Goal: Task Accomplishment & Management: Use online tool/utility

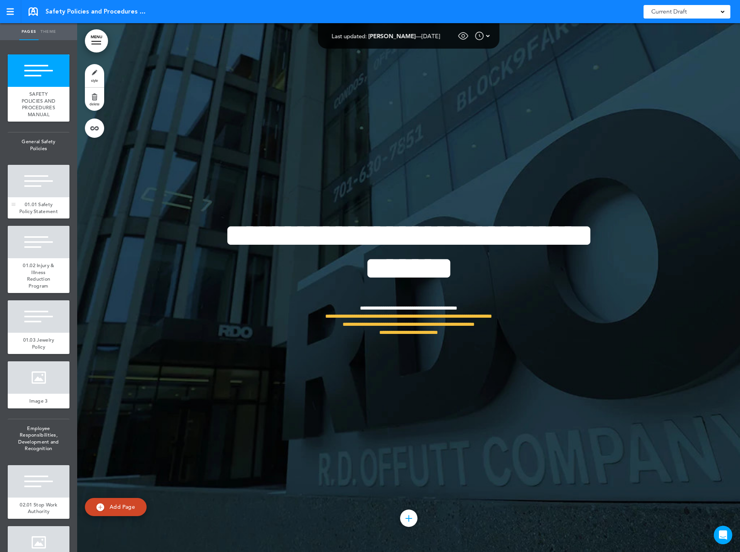
click at [29, 190] on div at bounding box center [39, 181] width 62 height 32
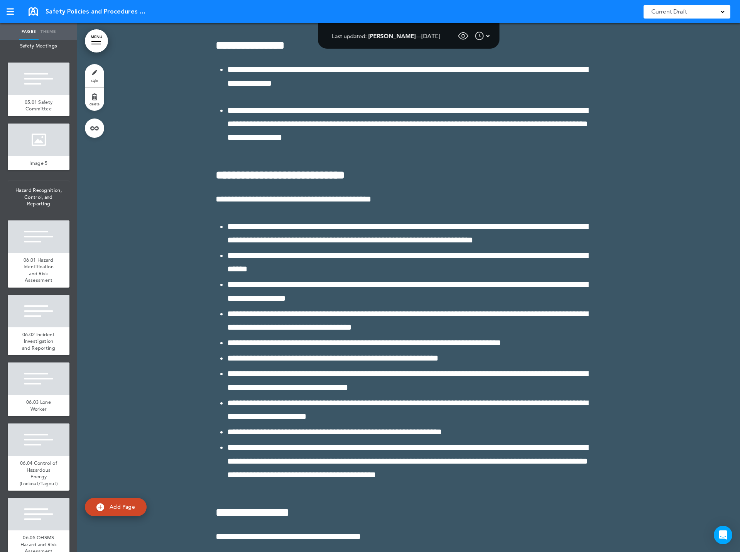
scroll to position [58704, 0]
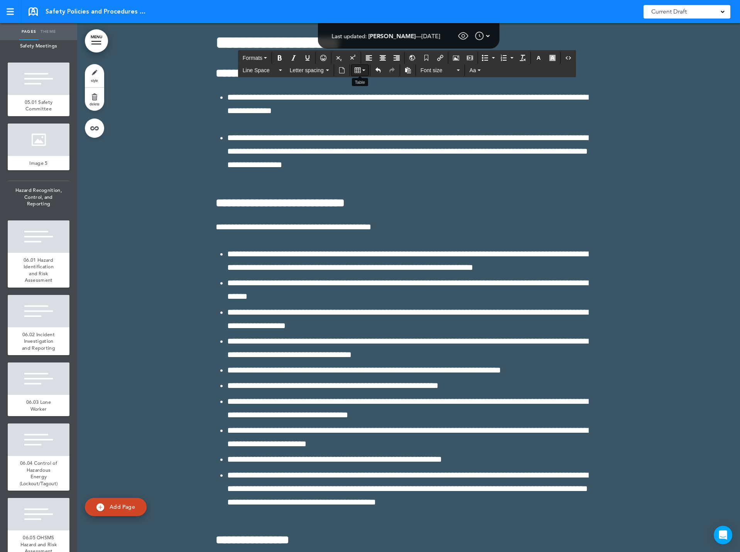
click at [362, 67] on button "Table" at bounding box center [360, 70] width 17 height 11
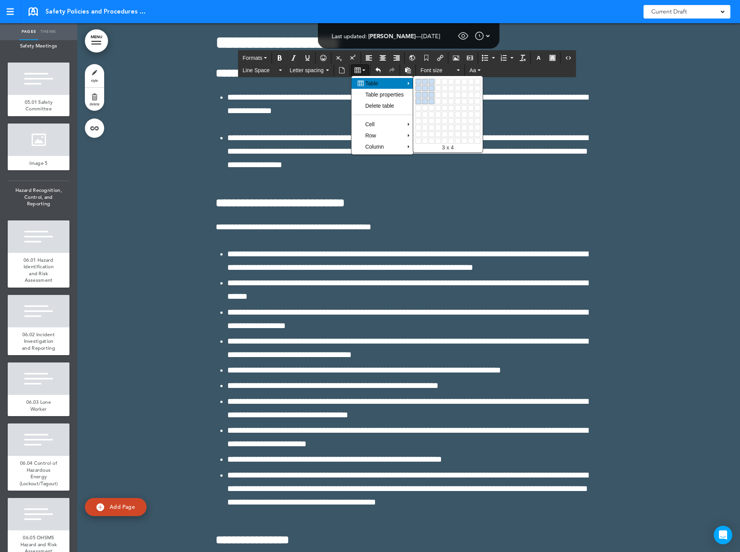
click at [431, 99] on link at bounding box center [432, 101] width 6 height 6
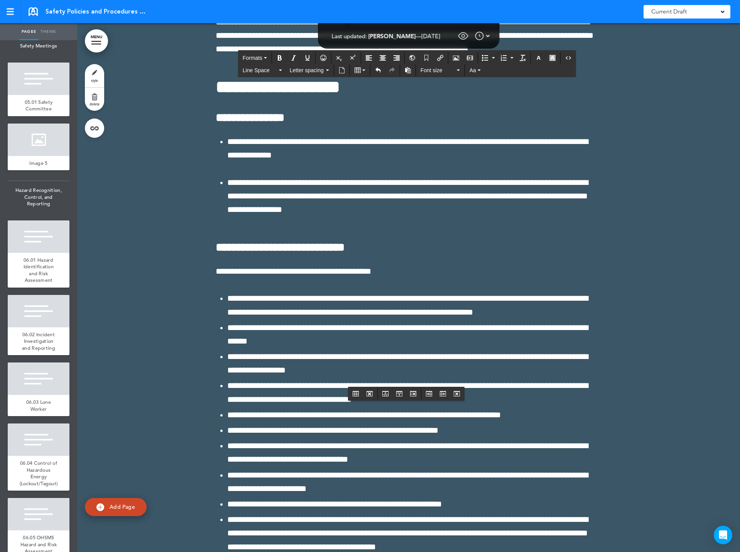
drag, startPoint x: 215, startPoint y: 408, endPoint x: 596, endPoint y: 400, distance: 380.7
click at [541, 58] on icon "button" at bounding box center [539, 58] width 6 height 6
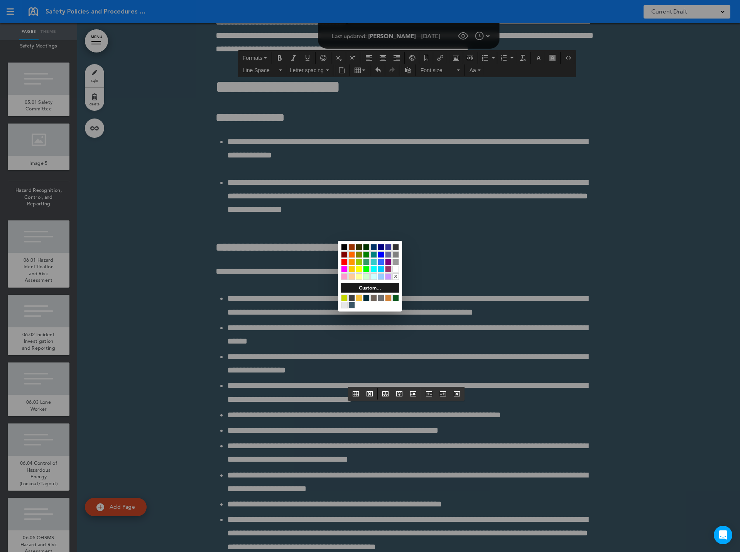
click at [395, 269] on div at bounding box center [396, 269] width 7 height 7
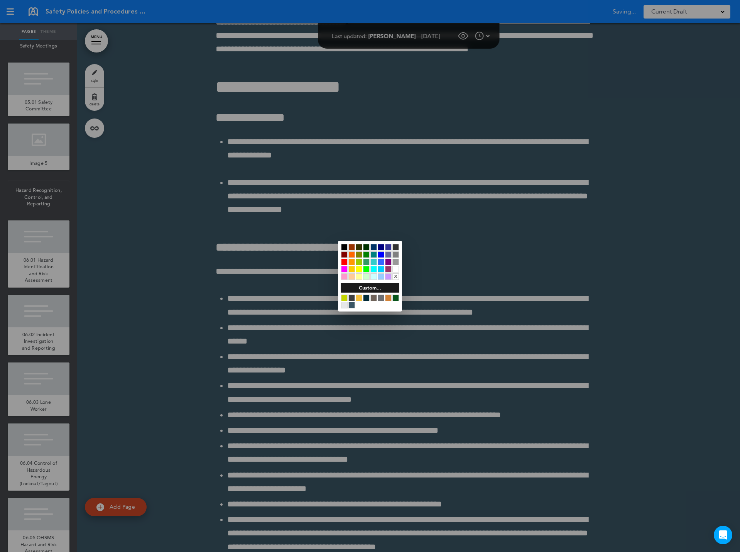
click at [276, 58] on div at bounding box center [370, 276] width 740 height 552
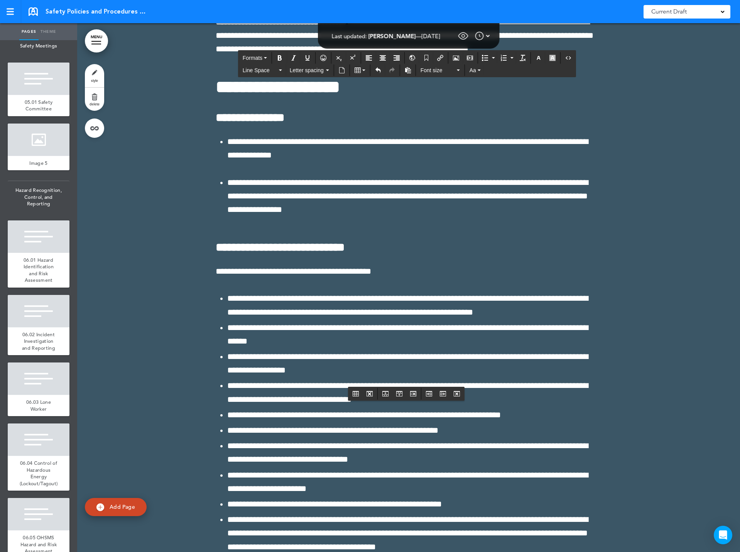
drag, startPoint x: 218, startPoint y: 408, endPoint x: 561, endPoint y: 404, distance: 342.4
click at [279, 55] on icon "Bold" at bounding box center [280, 58] width 6 height 6
click at [382, 56] on icon "Align center" at bounding box center [383, 58] width 6 height 6
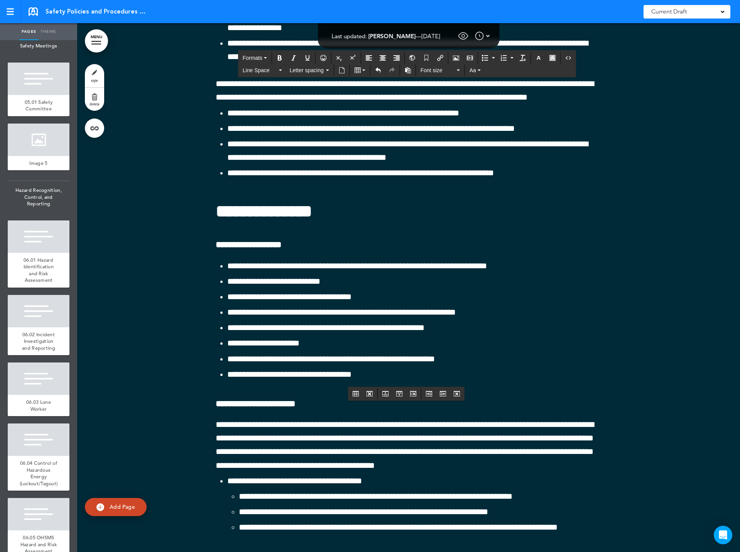
scroll to position [63413, 0]
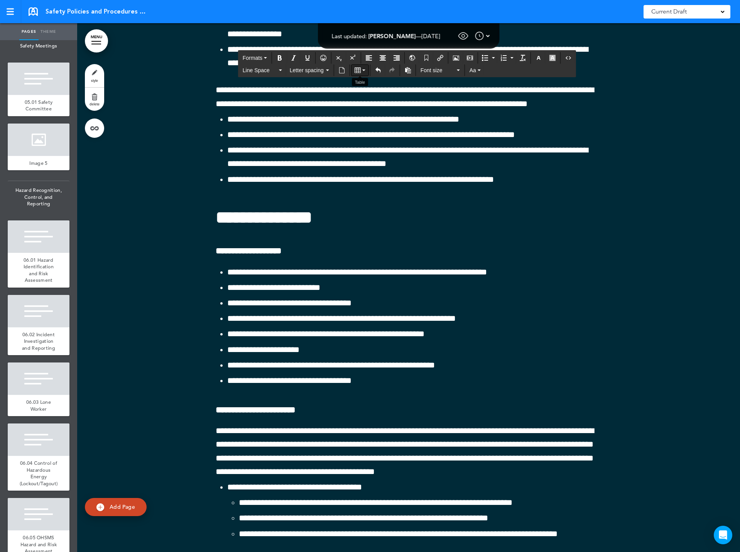
click at [362, 69] on icon "Table" at bounding box center [363, 70] width 3 height 2
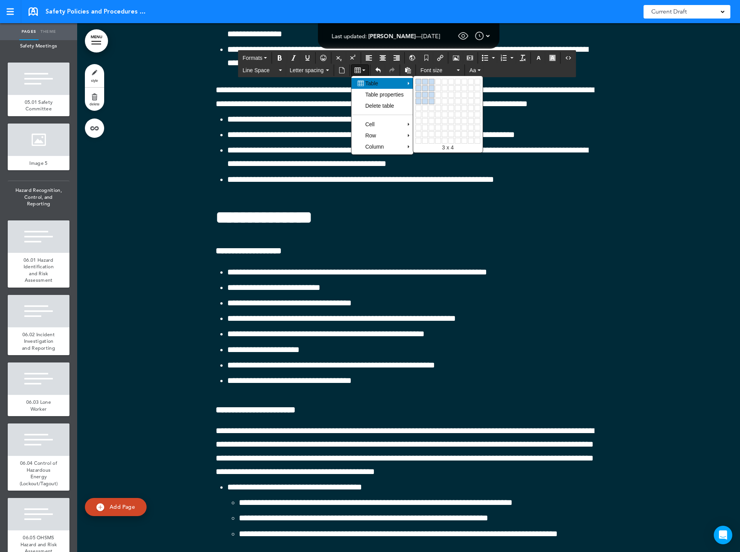
click at [432, 99] on link at bounding box center [432, 101] width 6 height 6
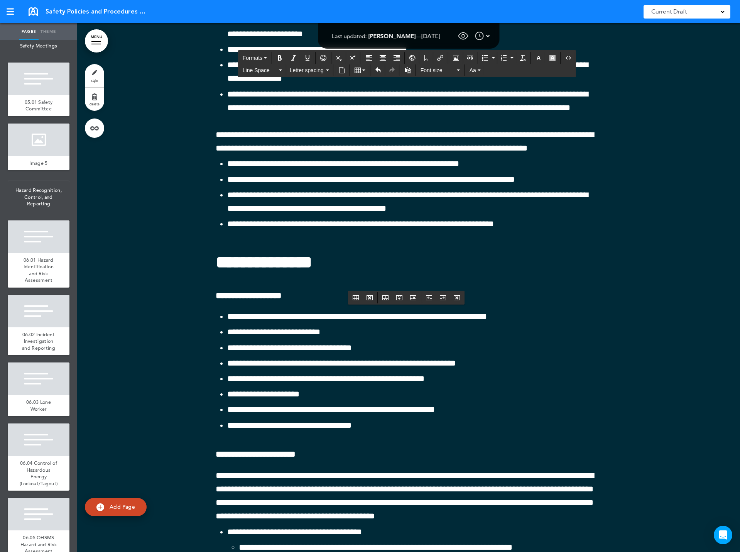
drag, startPoint x: 218, startPoint y: 312, endPoint x: 575, endPoint y: 312, distance: 357.5
click at [280, 56] on icon "Bold" at bounding box center [280, 58] width 6 height 6
click at [381, 57] on icon "Align center" at bounding box center [383, 58] width 6 height 6
click at [539, 57] on icon "button" at bounding box center [539, 58] width 6 height 6
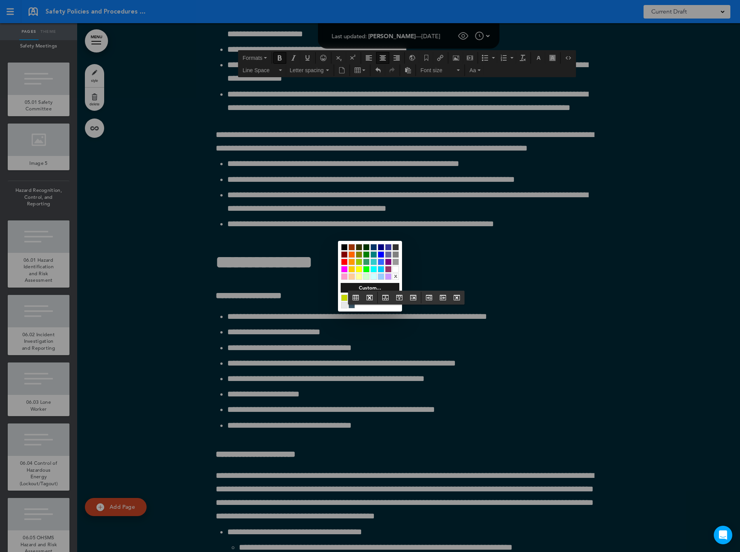
click at [397, 269] on div at bounding box center [396, 269] width 7 height 7
click at [309, 347] on div at bounding box center [370, 276] width 740 height 552
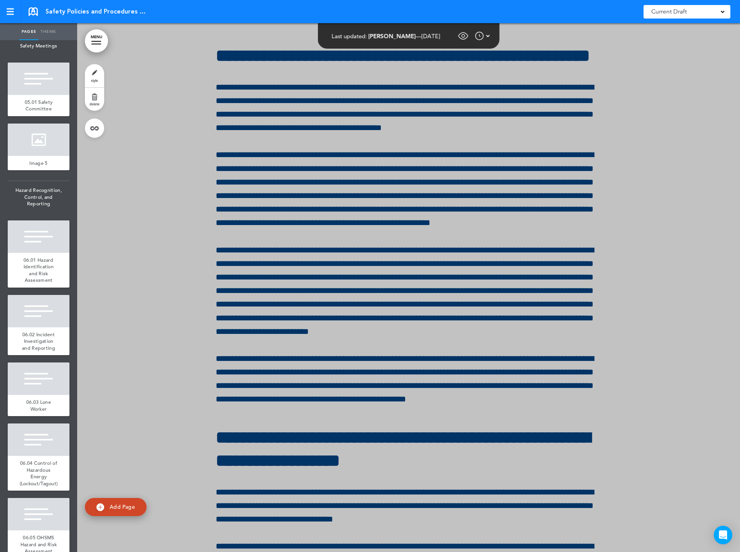
scroll to position [66849, 0]
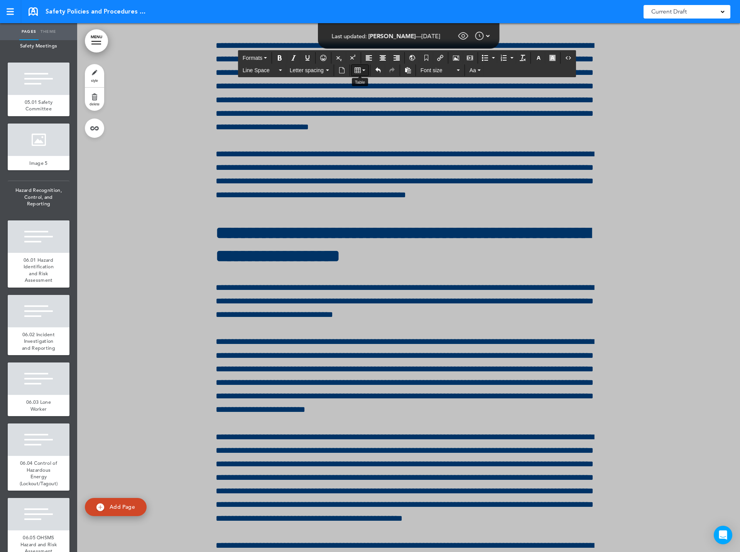
click at [357, 70] on icon "Table" at bounding box center [358, 70] width 6 height 6
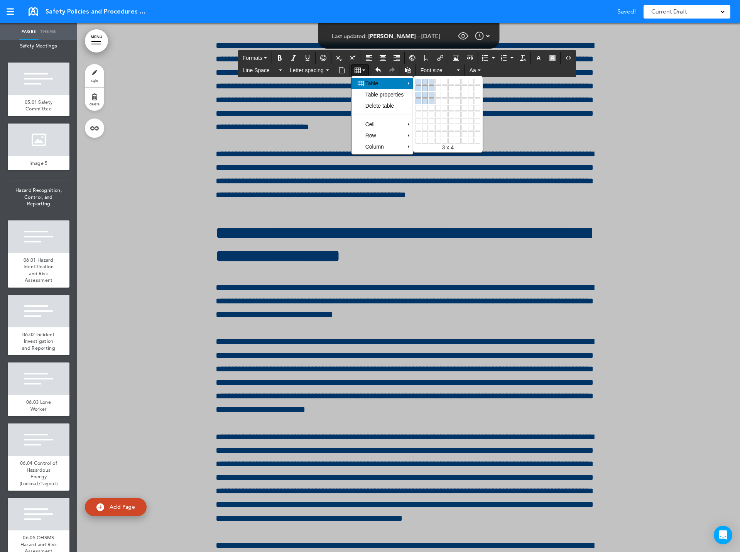
click at [434, 100] on link at bounding box center [432, 101] width 6 height 6
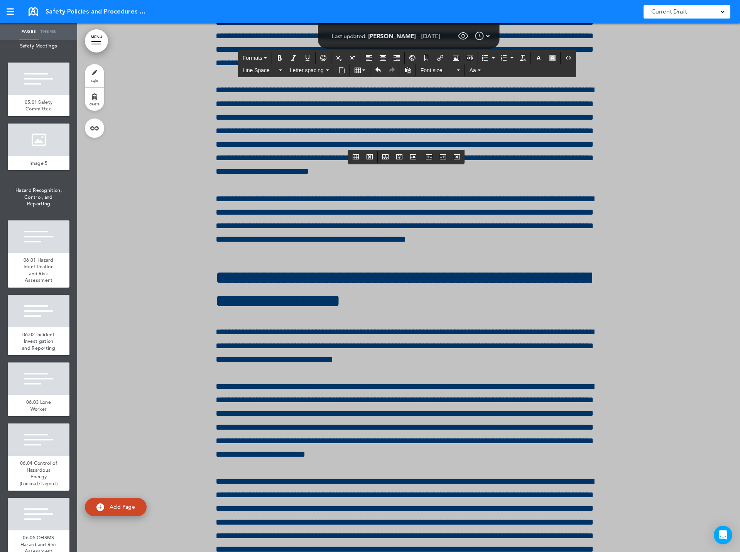
drag, startPoint x: 215, startPoint y: 171, endPoint x: 574, endPoint y: 171, distance: 359.0
click at [279, 58] on icon "Bold" at bounding box center [280, 58] width 6 height 6
click at [384, 56] on icon "Align center" at bounding box center [383, 58] width 6 height 6
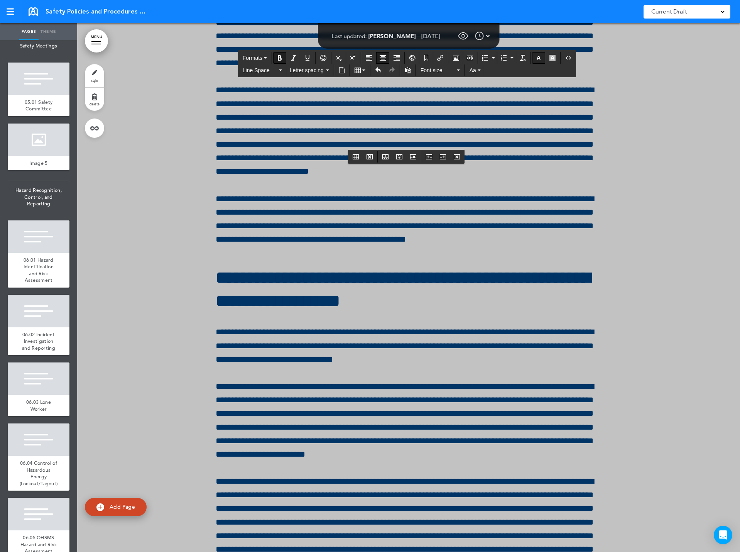
click at [540, 56] on icon "button" at bounding box center [539, 58] width 6 height 6
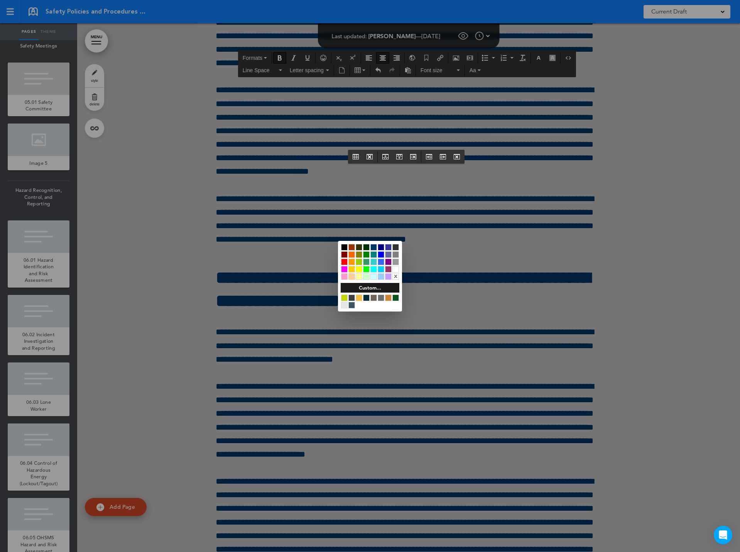
click at [396, 268] on div at bounding box center [396, 269] width 7 height 7
click at [289, 217] on div at bounding box center [370, 276] width 740 height 552
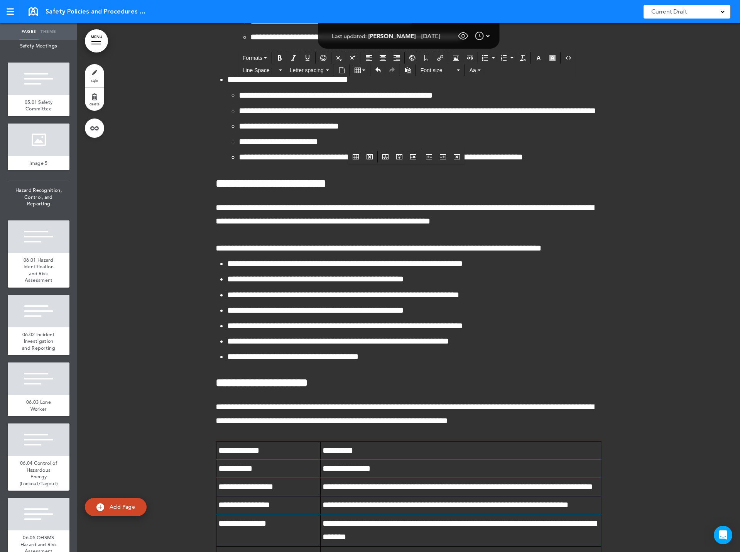
scroll to position [73914, 0]
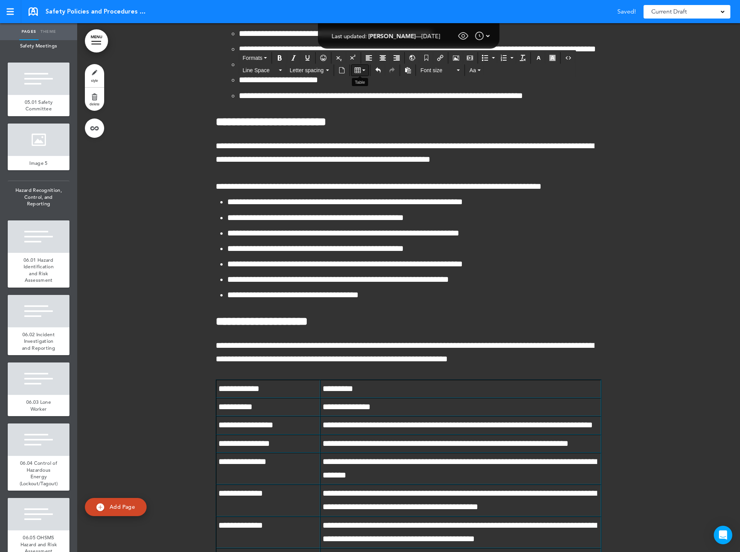
click at [362, 67] on button "Table" at bounding box center [360, 70] width 17 height 11
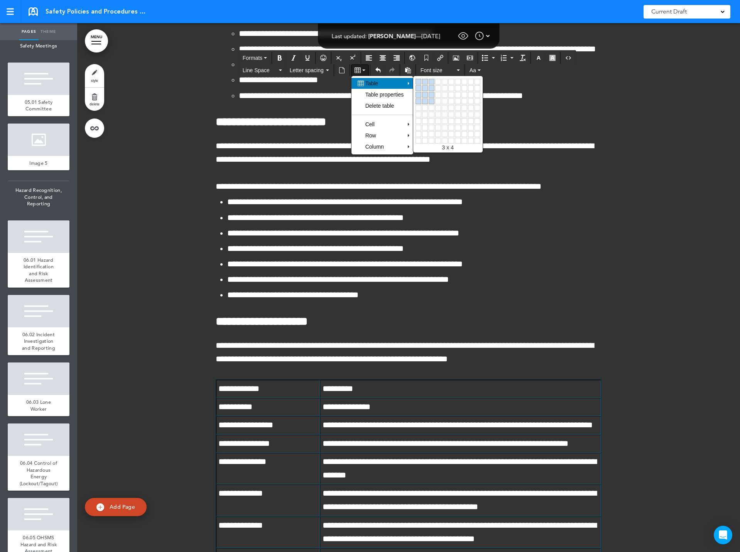
click at [434, 99] on link at bounding box center [432, 101] width 6 height 6
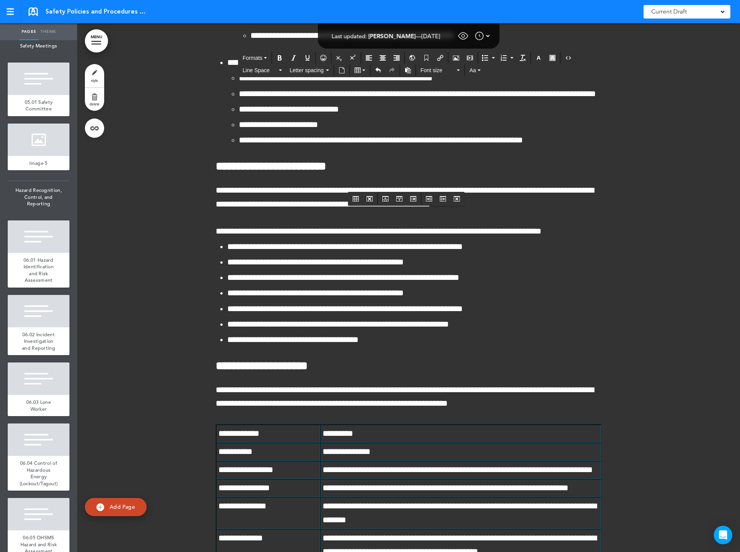
drag, startPoint x: 216, startPoint y: 214, endPoint x: 576, endPoint y: 221, distance: 360.2
click at [280, 58] on icon "Bold" at bounding box center [280, 58] width 6 height 6
click at [384, 58] on icon "Align center" at bounding box center [383, 58] width 6 height 6
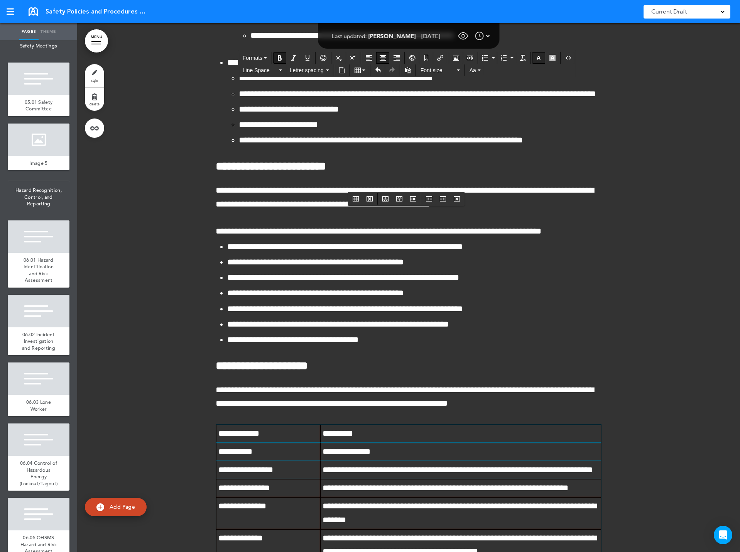
click at [540, 56] on icon "button" at bounding box center [539, 58] width 6 height 6
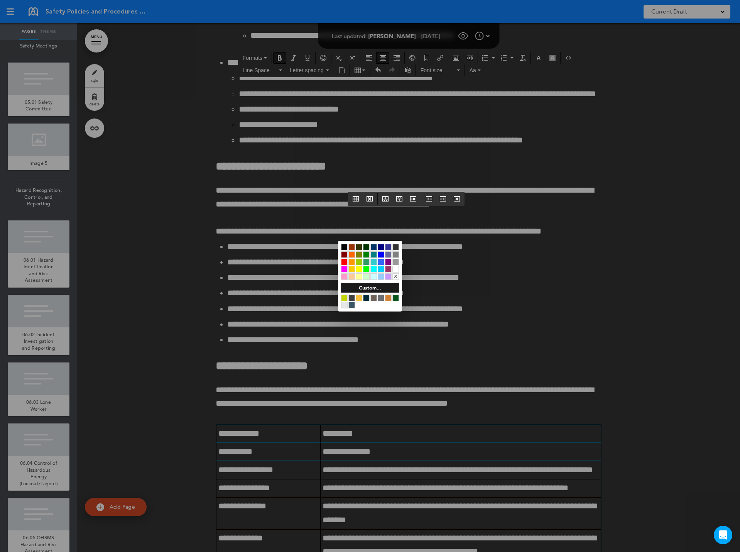
click at [396, 268] on div at bounding box center [396, 269] width 7 height 7
click at [260, 276] on div at bounding box center [370, 276] width 740 height 552
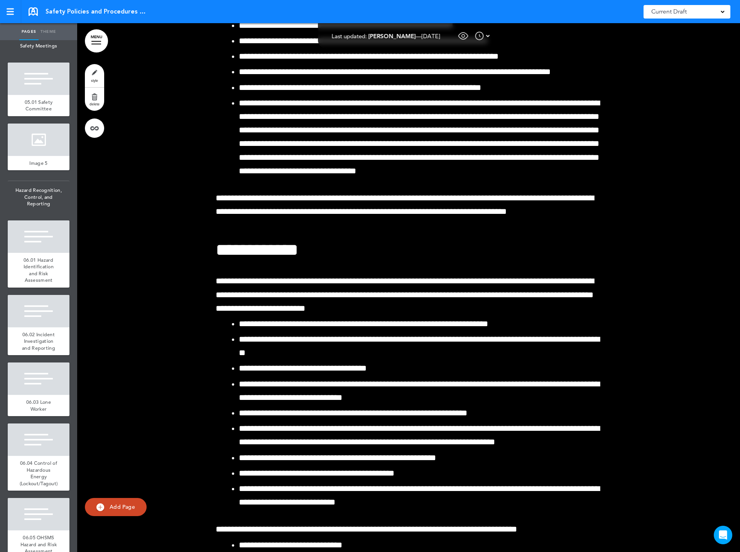
scroll to position [77388, 0]
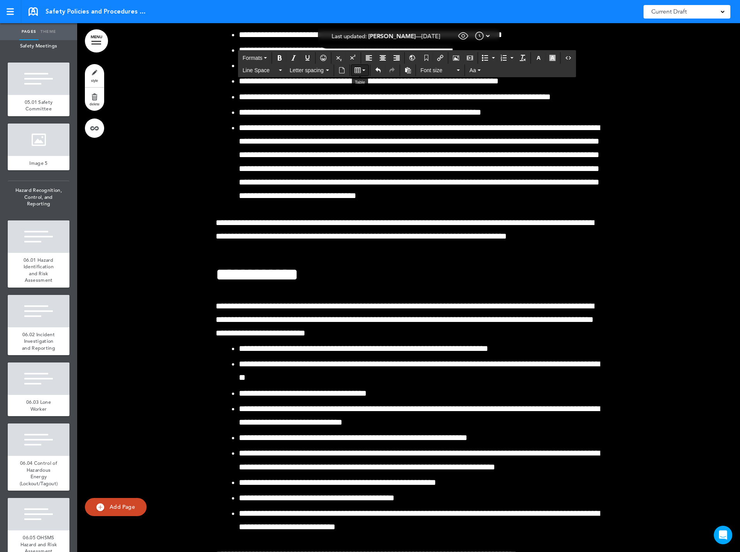
click at [356, 71] on icon "Table" at bounding box center [358, 70] width 6 height 6
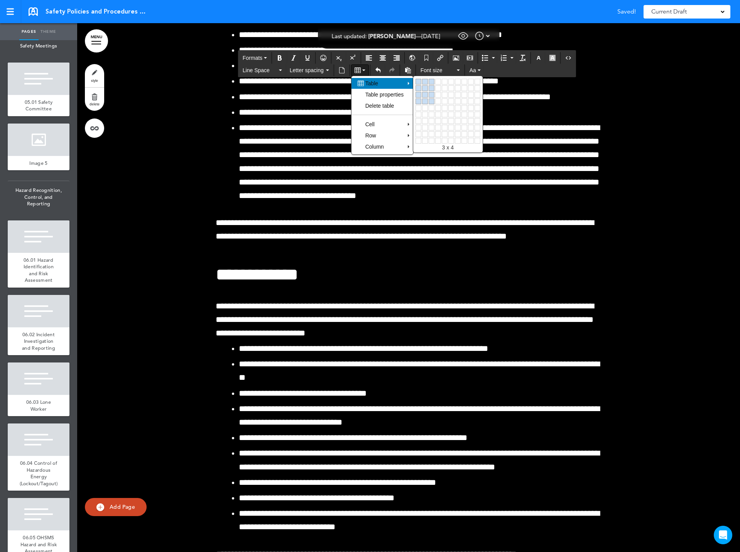
click at [434, 100] on link at bounding box center [432, 101] width 6 height 6
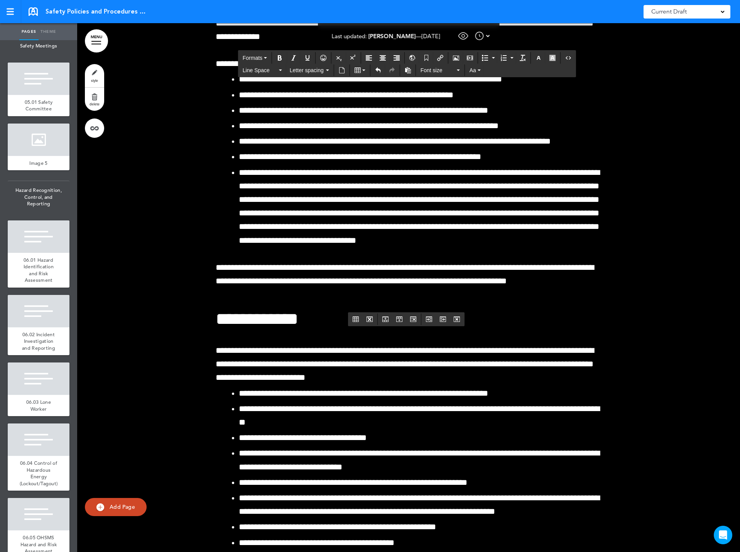
drag, startPoint x: 215, startPoint y: 334, endPoint x: 562, endPoint y: 333, distance: 347.0
click at [280, 56] on icon "Bold" at bounding box center [280, 58] width 6 height 6
click at [383, 57] on icon "Align center" at bounding box center [383, 58] width 6 height 6
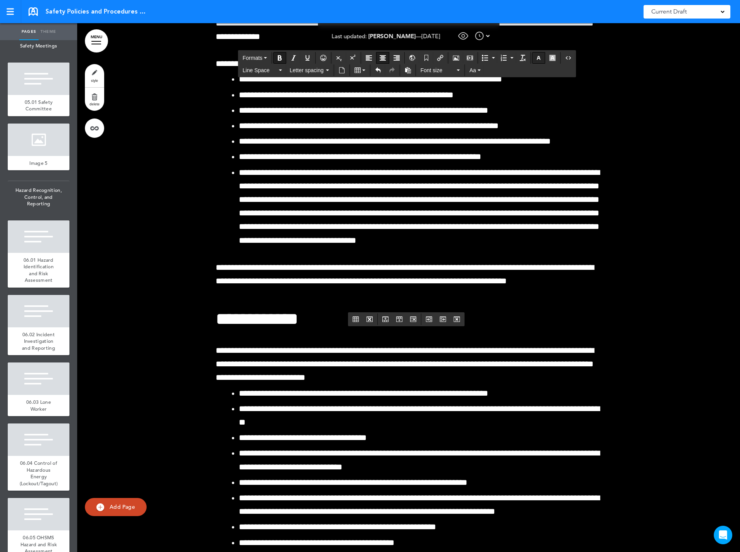
click at [540, 57] on icon "button" at bounding box center [539, 58] width 6 height 6
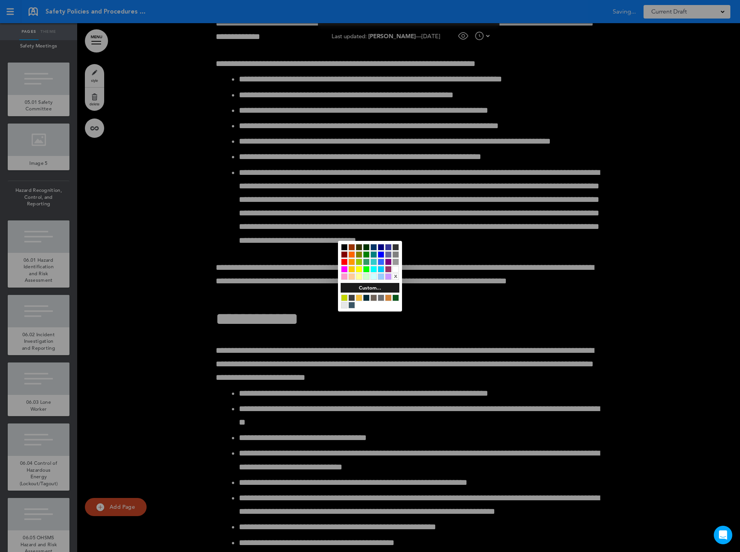
click at [396, 269] on div at bounding box center [396, 269] width 7 height 7
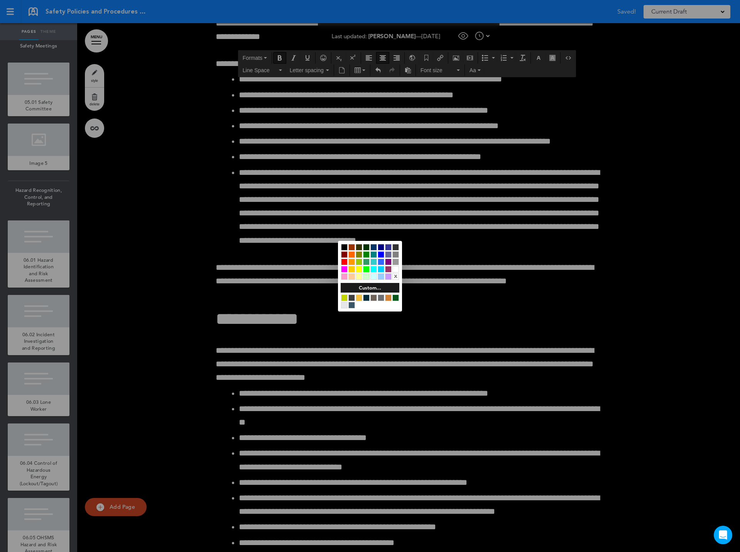
click at [300, 345] on div at bounding box center [370, 276] width 740 height 552
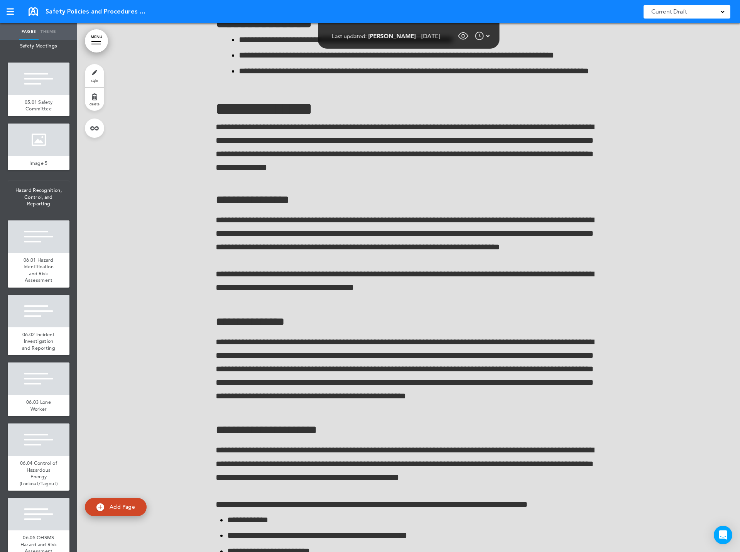
scroll to position [80746, 0]
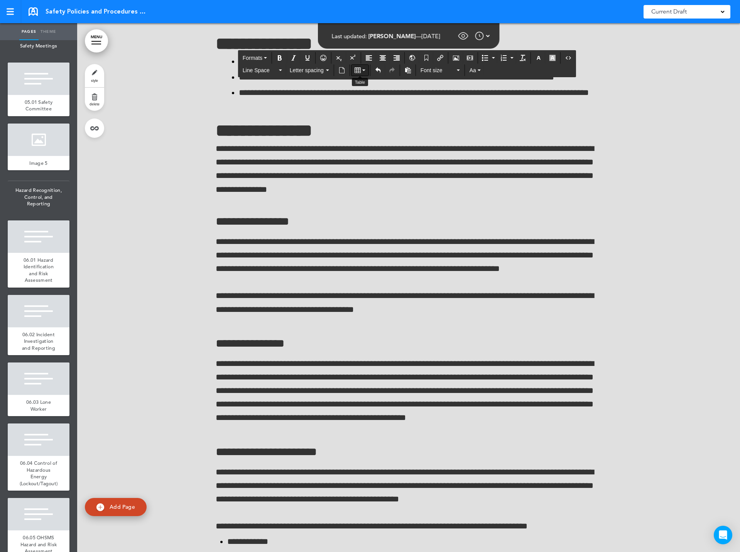
click at [362, 69] on button "Table" at bounding box center [360, 70] width 17 height 11
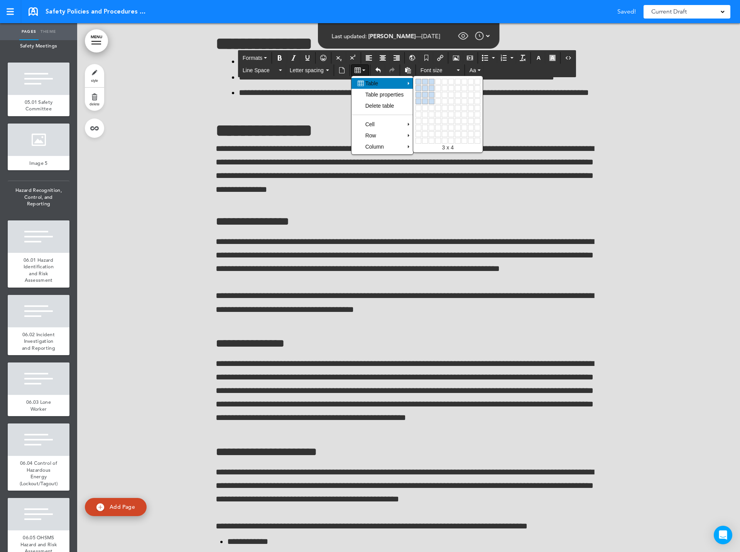
click at [434, 98] on link at bounding box center [432, 101] width 6 height 6
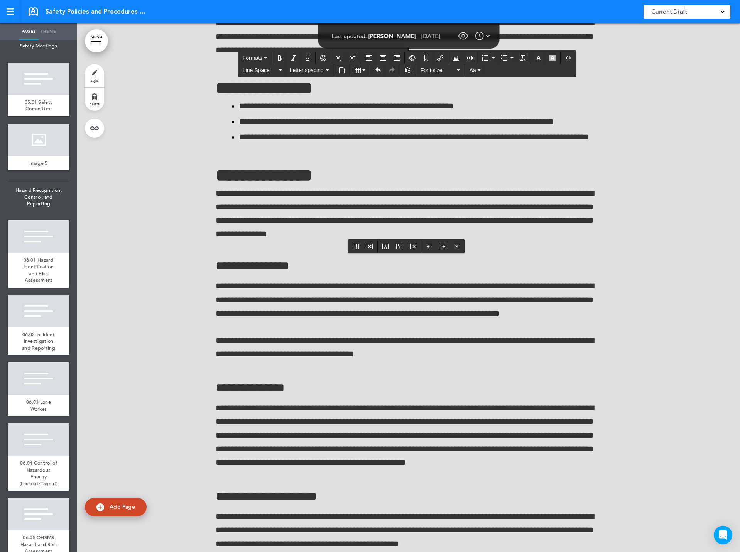
drag, startPoint x: 214, startPoint y: 261, endPoint x: 563, endPoint y: 259, distance: 349.0
click at [279, 58] on icon "Bold" at bounding box center [280, 58] width 6 height 6
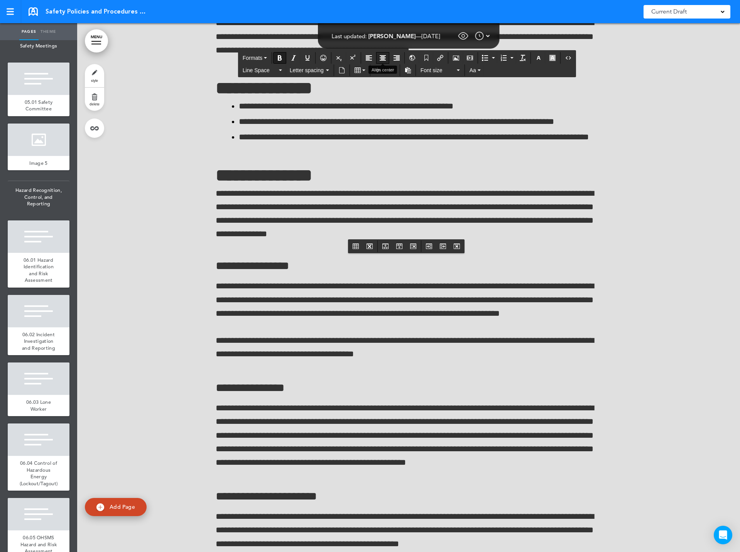
click at [383, 55] on icon "Align center" at bounding box center [383, 58] width 6 height 6
click at [540, 57] on icon "button" at bounding box center [539, 58] width 6 height 6
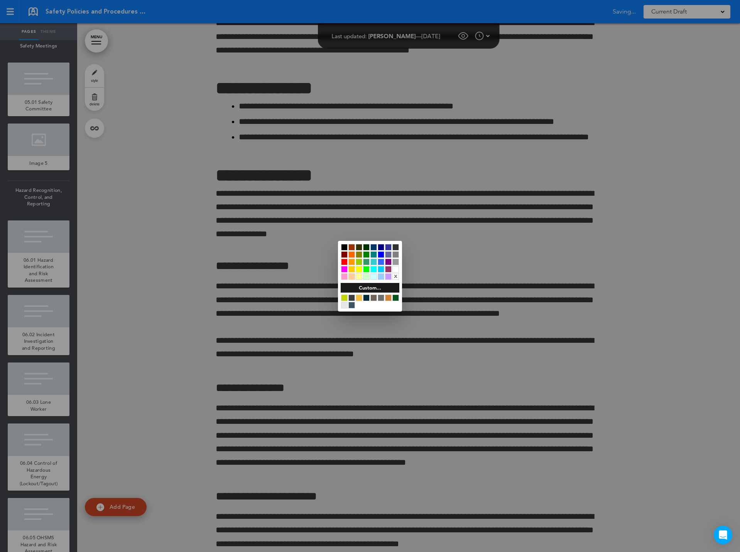
click at [396, 267] on div at bounding box center [396, 269] width 7 height 7
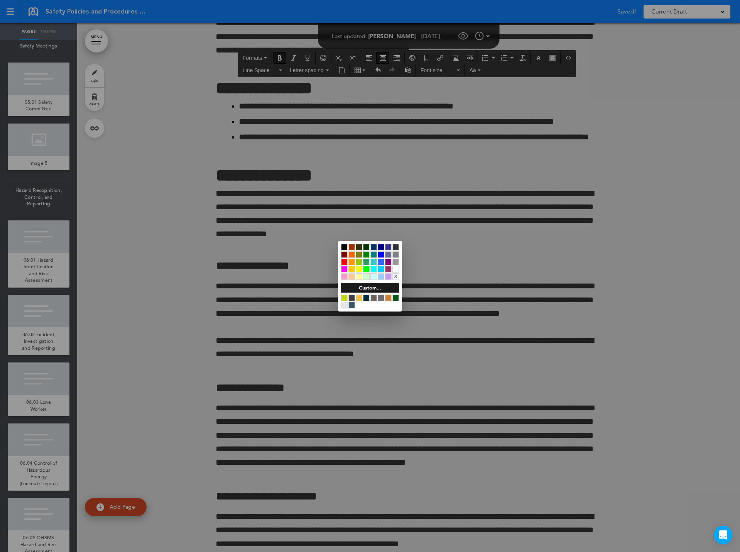
click at [276, 283] on div at bounding box center [370, 276] width 740 height 552
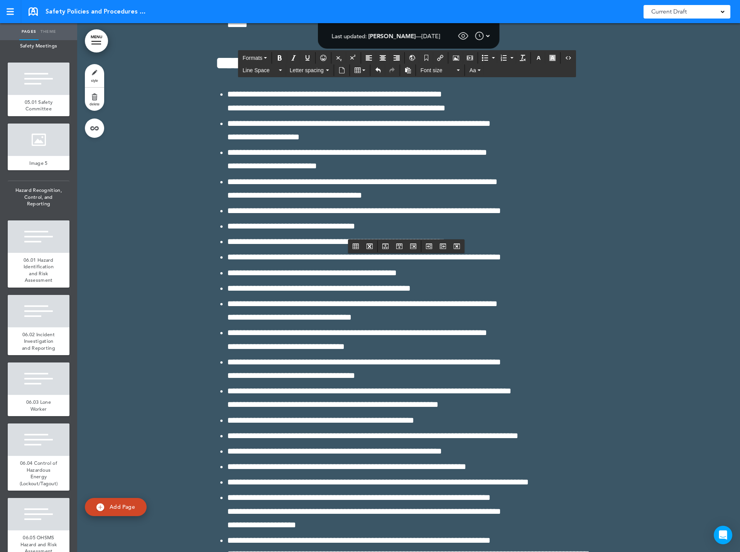
scroll to position [82831, 0]
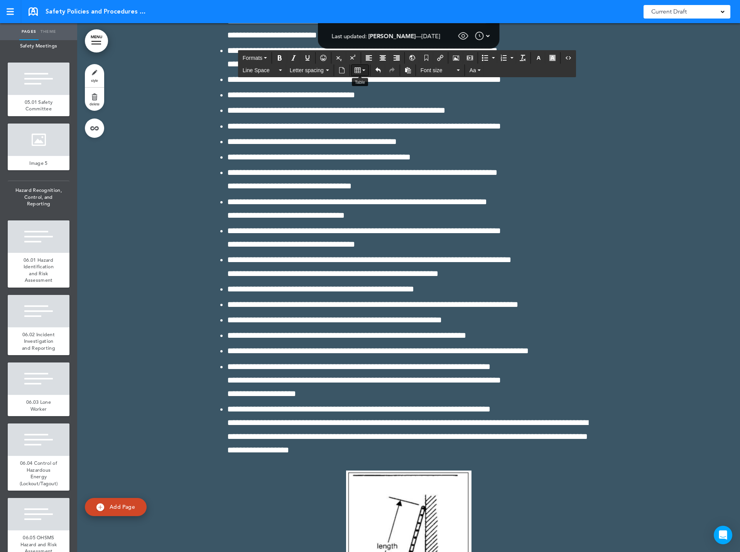
click at [359, 71] on icon "Table" at bounding box center [358, 70] width 6 height 6
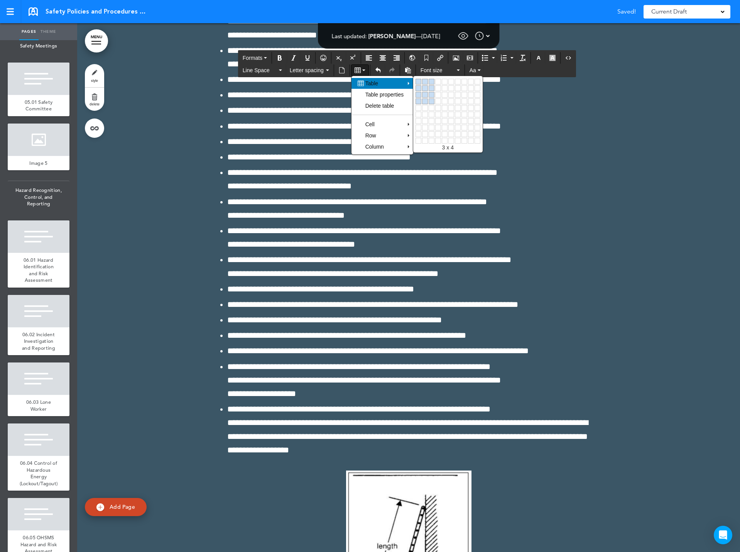
click at [433, 99] on link at bounding box center [432, 101] width 6 height 6
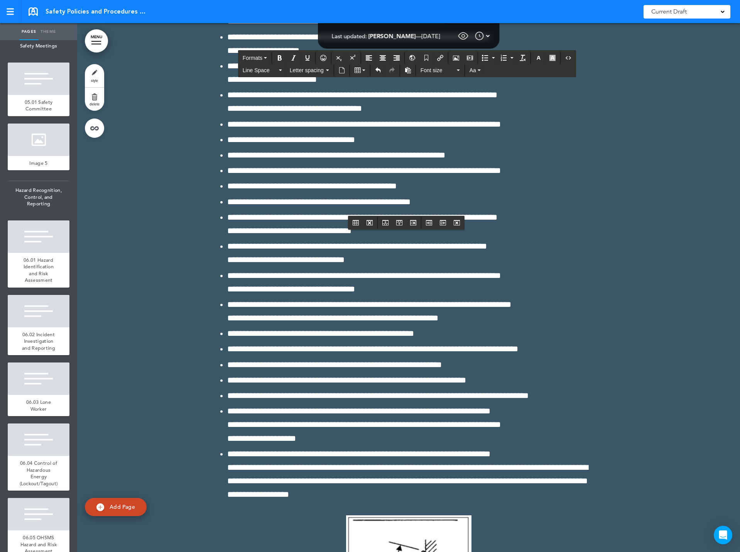
drag, startPoint x: 216, startPoint y: 235, endPoint x: 575, endPoint y: 230, distance: 359.0
click at [280, 56] on icon "Bold" at bounding box center [280, 58] width 6 height 6
click at [380, 56] on icon "Align center" at bounding box center [383, 58] width 6 height 6
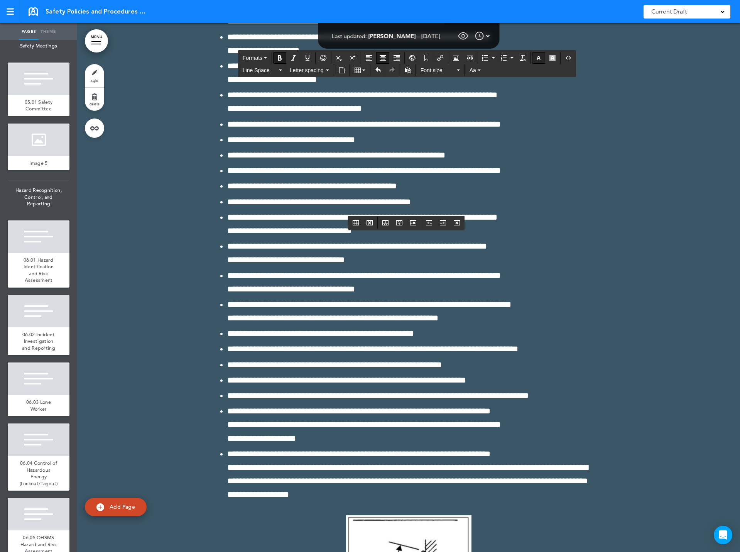
click at [538, 59] on icon "button" at bounding box center [539, 58] width 6 height 6
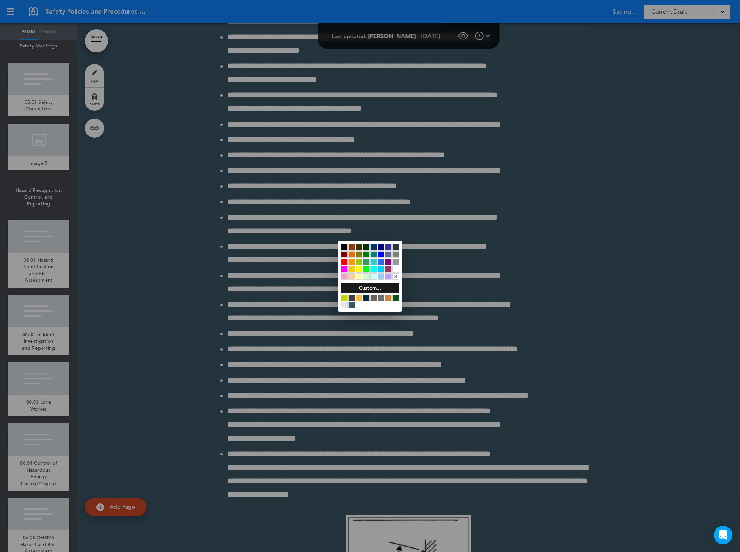
click at [396, 271] on div at bounding box center [396, 269] width 7 height 7
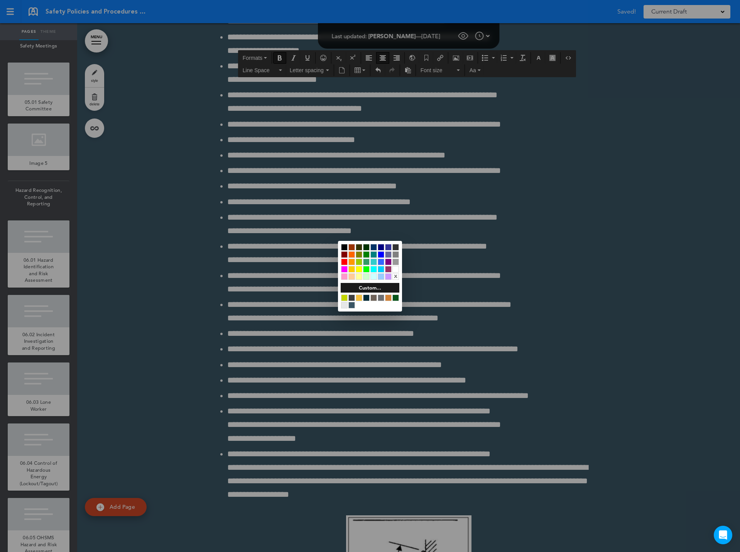
click at [286, 277] on div at bounding box center [370, 276] width 740 height 552
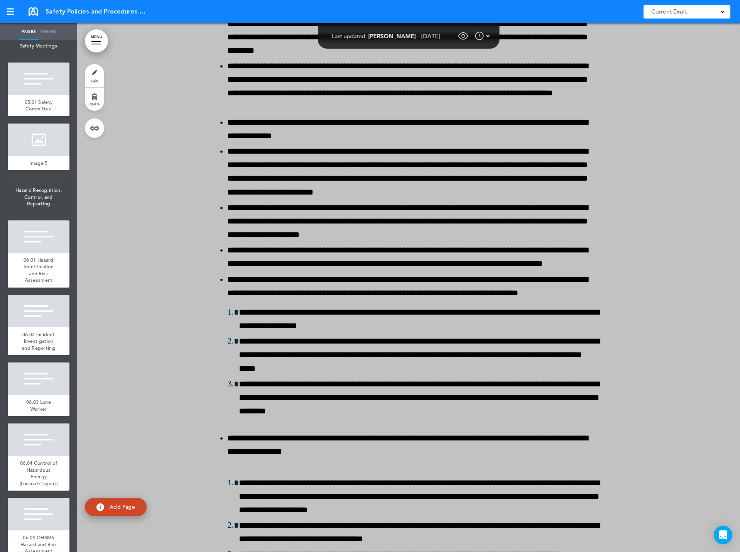
scroll to position [85108, 0]
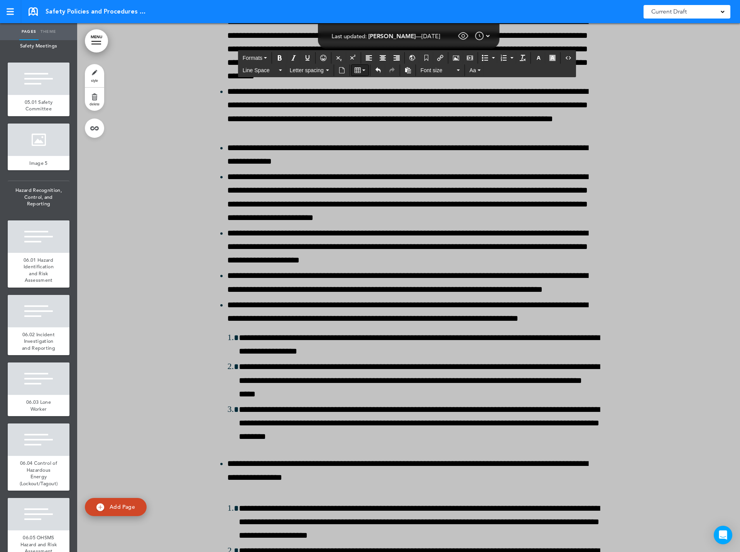
click at [359, 71] on icon "Table" at bounding box center [358, 70] width 6 height 6
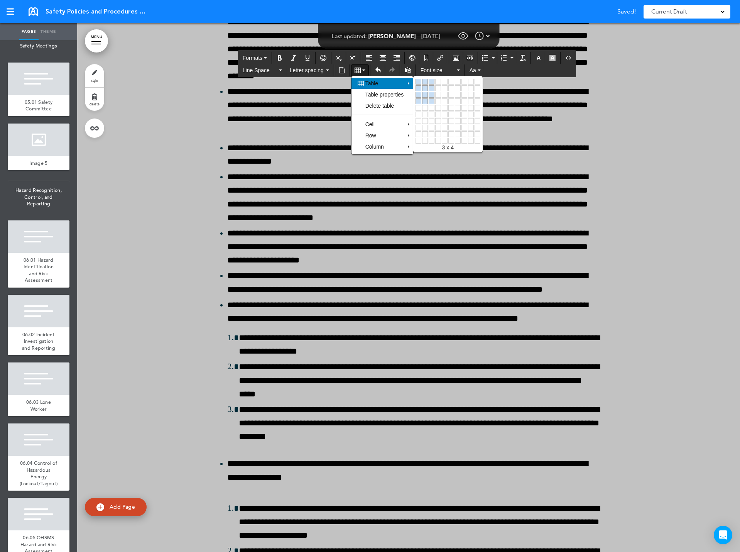
click at [434, 99] on link at bounding box center [432, 101] width 6 height 6
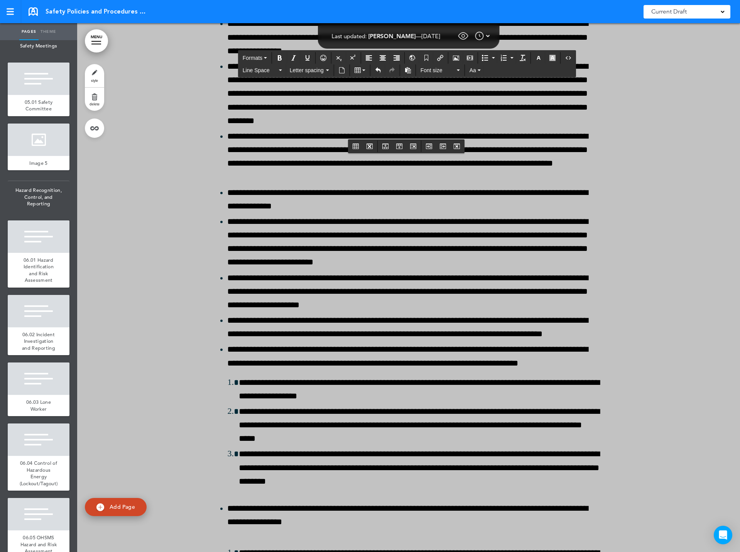
drag, startPoint x: 217, startPoint y: 162, endPoint x: 578, endPoint y: 163, distance: 360.6
click at [278, 55] on icon "Bold" at bounding box center [280, 58] width 6 height 6
click at [383, 58] on icon "Align center" at bounding box center [383, 58] width 6 height 6
click at [541, 58] on icon "button" at bounding box center [539, 58] width 6 height 6
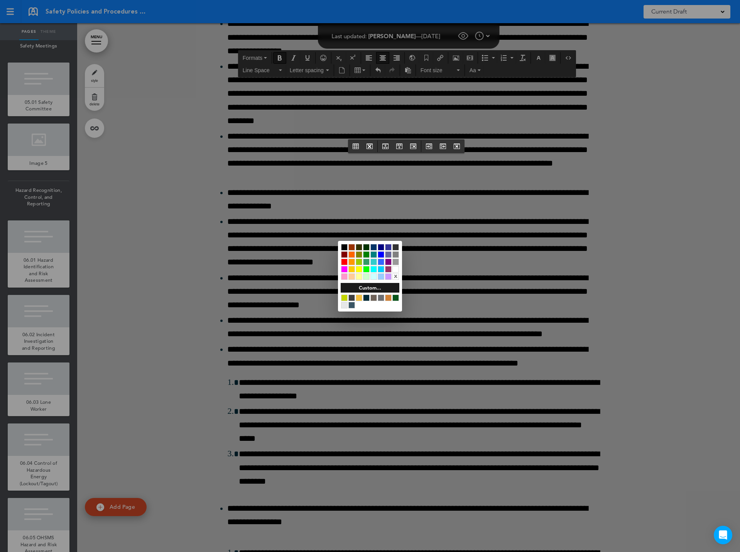
click at [395, 268] on div at bounding box center [396, 269] width 7 height 7
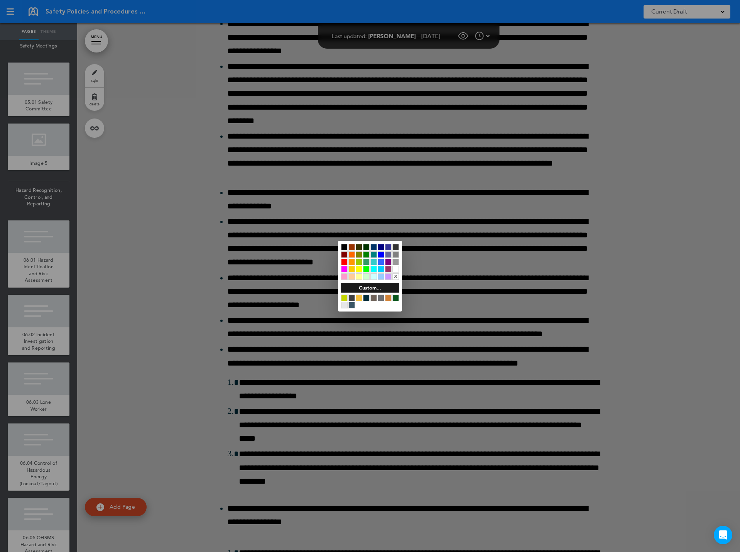
click at [396, 246] on div at bounding box center [396, 247] width 7 height 7
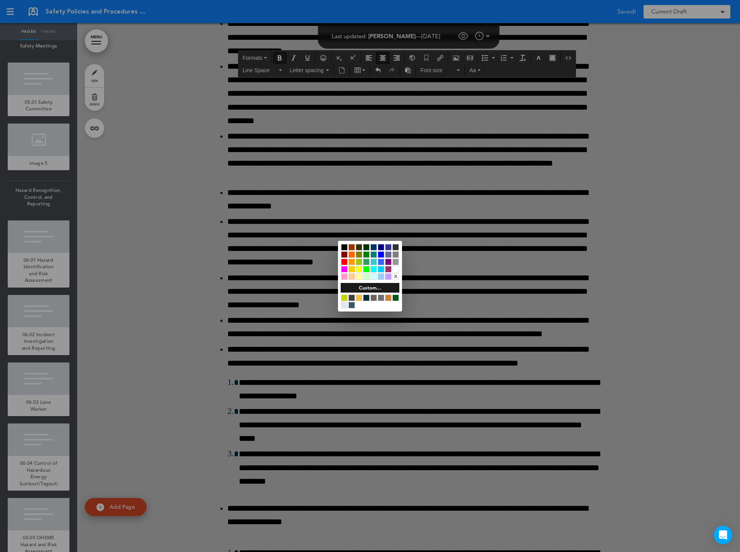
click at [288, 189] on div at bounding box center [370, 276] width 740 height 552
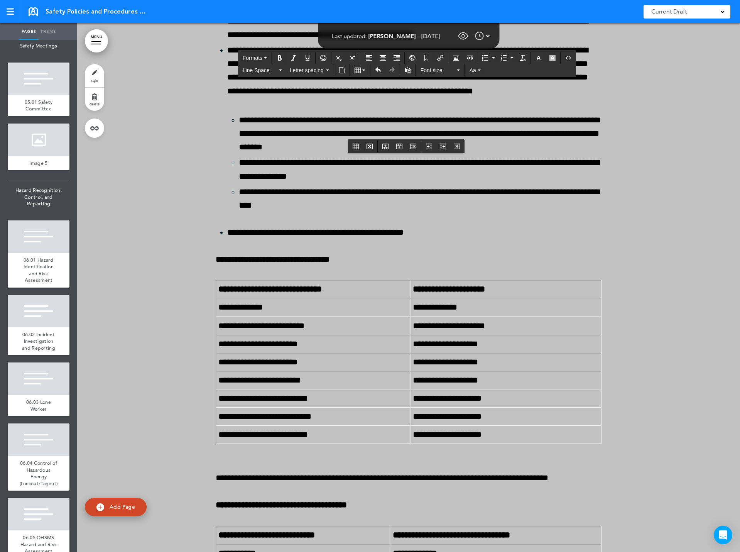
scroll to position [86228, 0]
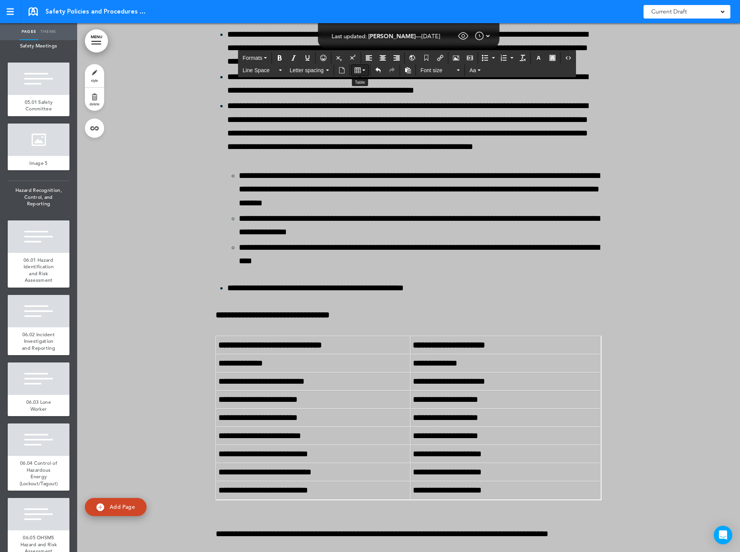
click at [357, 71] on icon "Table" at bounding box center [358, 70] width 6 height 6
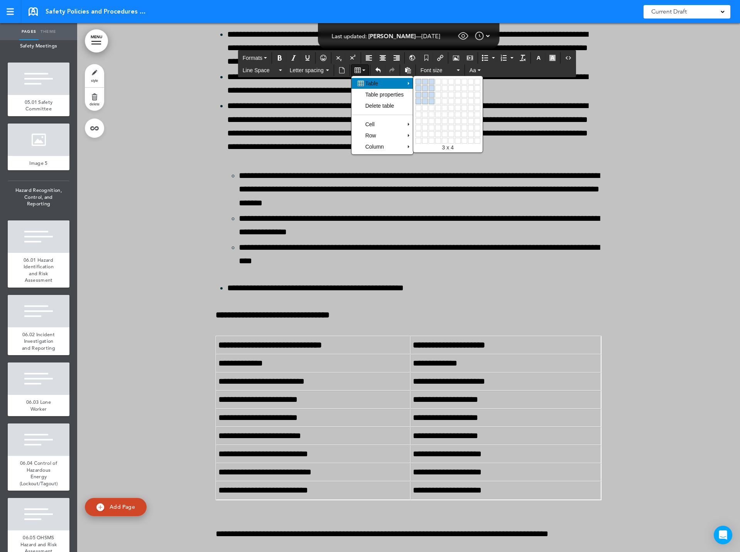
click at [433, 102] on link at bounding box center [432, 101] width 6 height 6
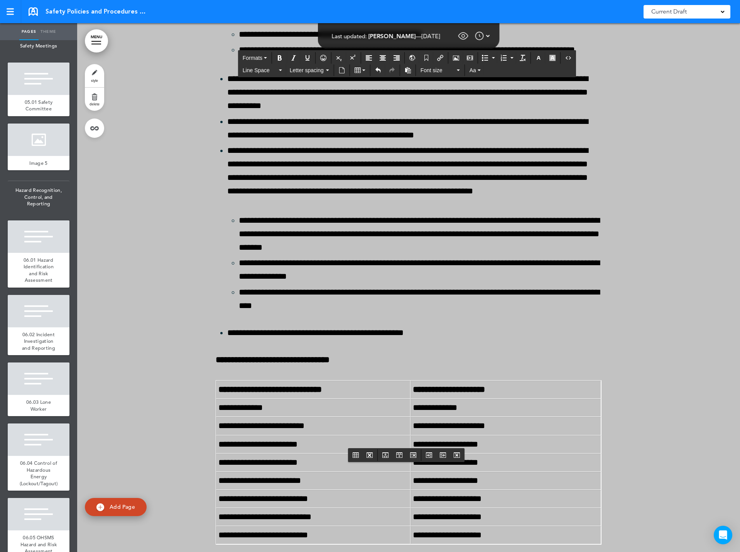
drag, startPoint x: 215, startPoint y: 472, endPoint x: 567, endPoint y: 470, distance: 352.5
click at [279, 58] on icon "Bold" at bounding box center [280, 58] width 6 height 6
click at [385, 56] on icon "Align center" at bounding box center [383, 58] width 6 height 6
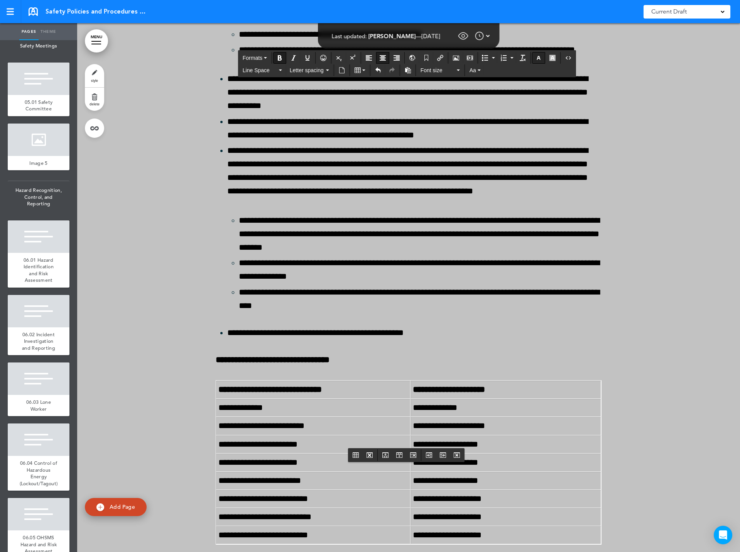
click at [540, 58] on icon "button" at bounding box center [539, 58] width 6 height 6
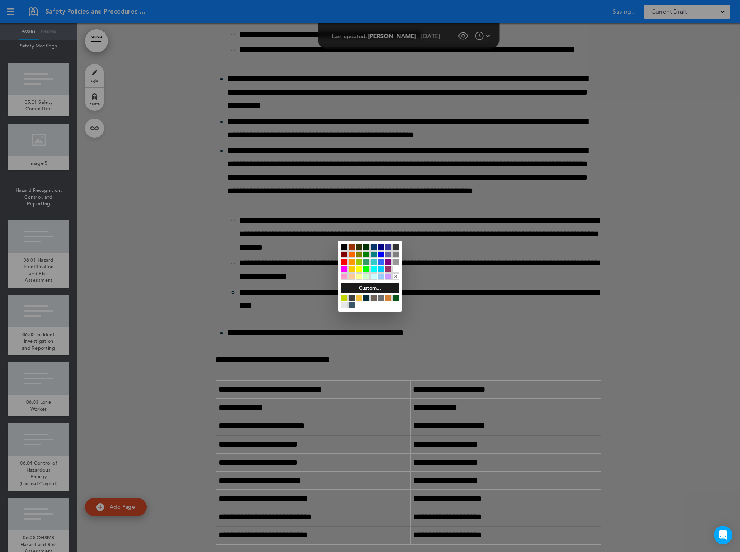
click at [397, 268] on div at bounding box center [396, 269] width 7 height 7
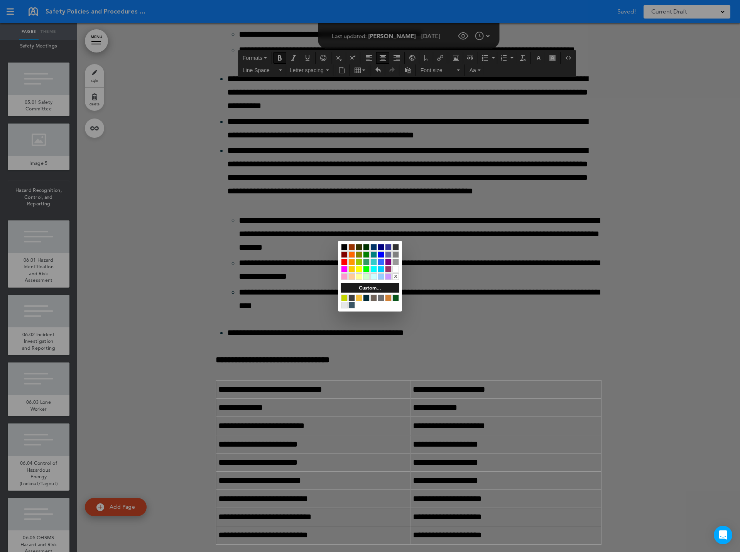
click at [288, 323] on div at bounding box center [370, 276] width 740 height 552
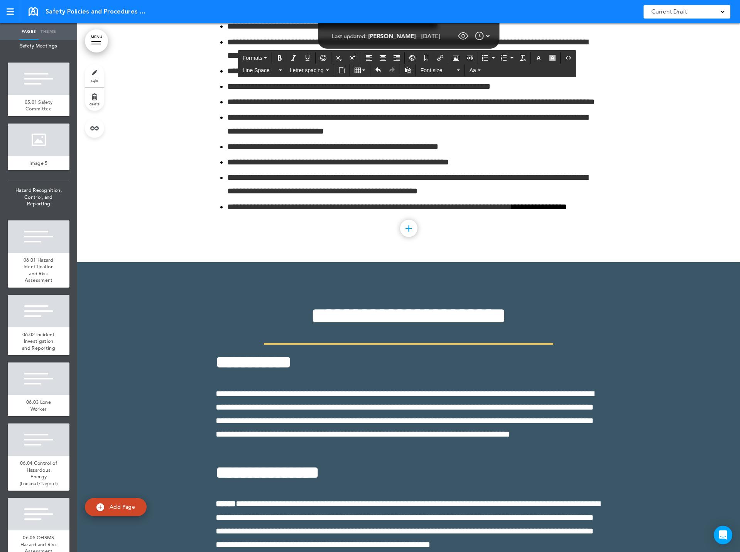
scroll to position [92752, 0]
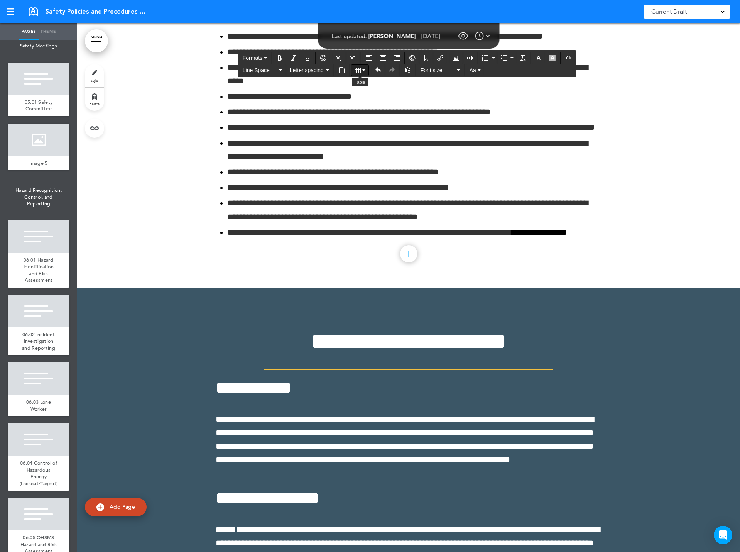
click at [361, 66] on button "Table" at bounding box center [360, 70] width 17 height 11
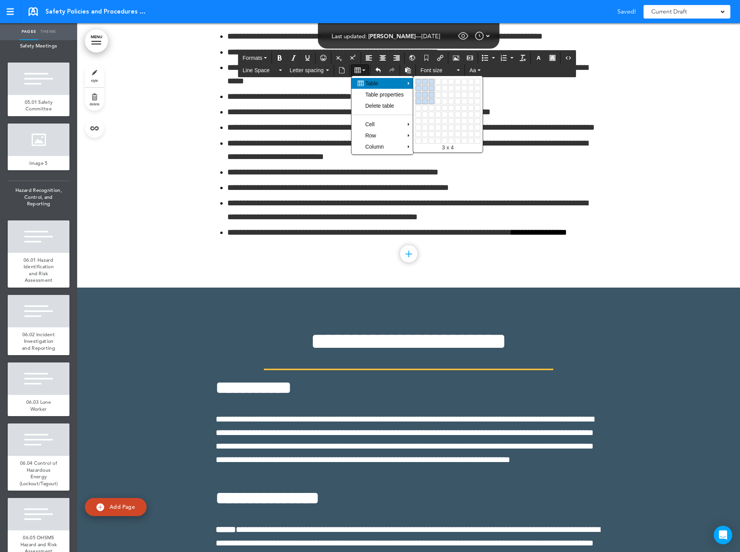
click at [432, 100] on link at bounding box center [432, 101] width 6 height 6
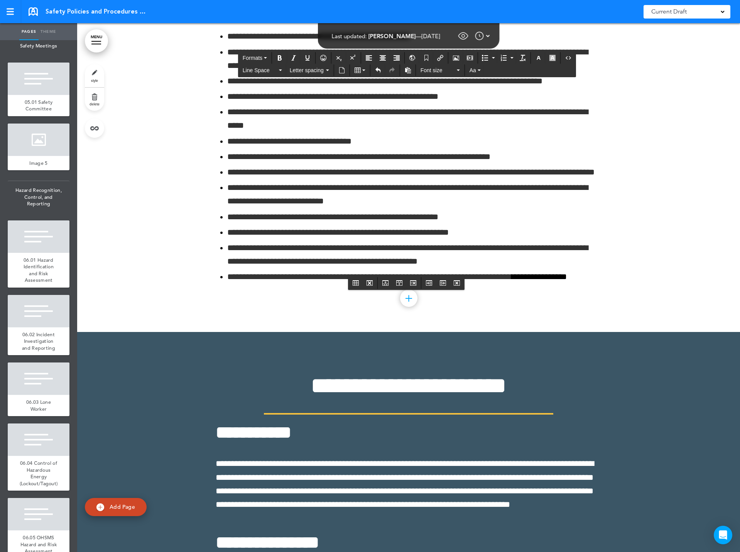
drag, startPoint x: 213, startPoint y: 298, endPoint x: 573, endPoint y: 301, distance: 359.8
click at [277, 58] on icon "Bold" at bounding box center [280, 58] width 6 height 6
click at [383, 58] on icon "Align center" at bounding box center [383, 58] width 6 height 6
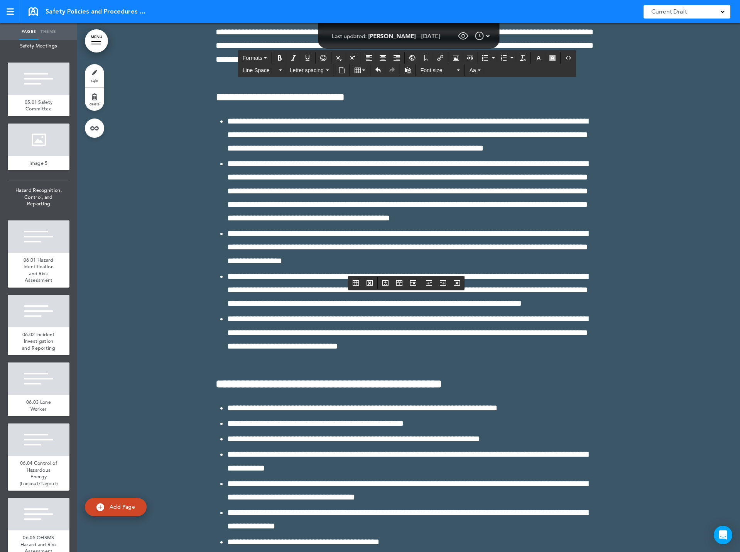
scroll to position [94605, 0]
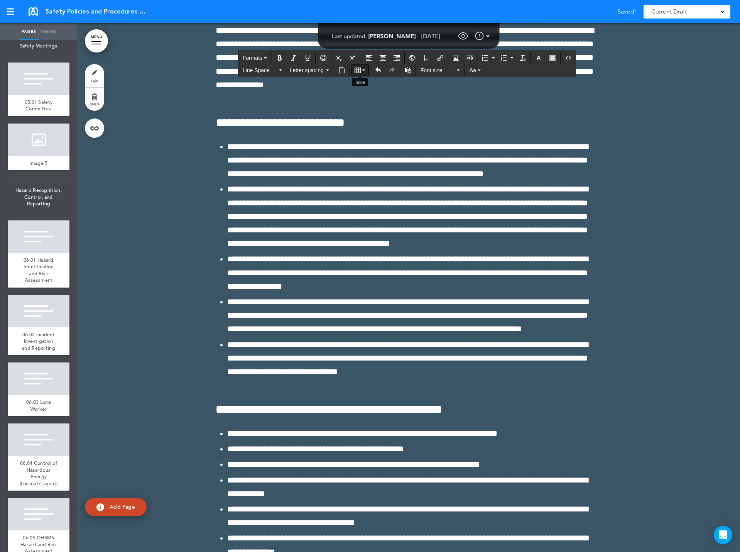
click at [361, 71] on button "Table" at bounding box center [360, 70] width 17 height 11
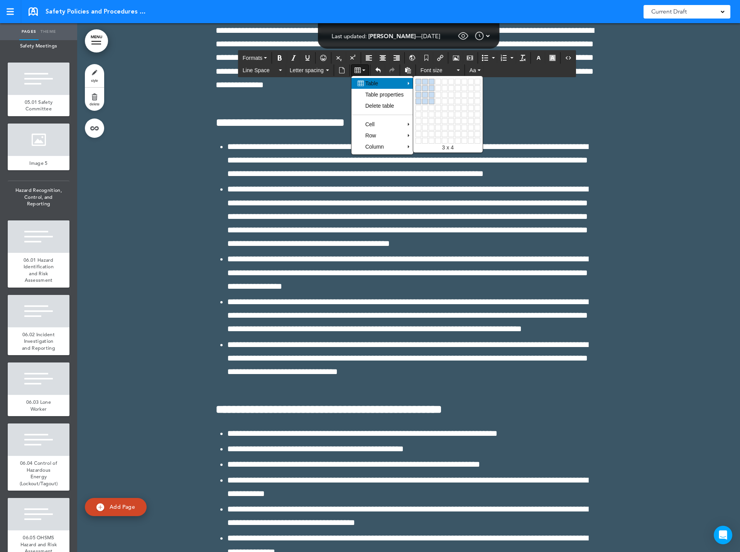
click at [432, 98] on link at bounding box center [432, 101] width 6 height 6
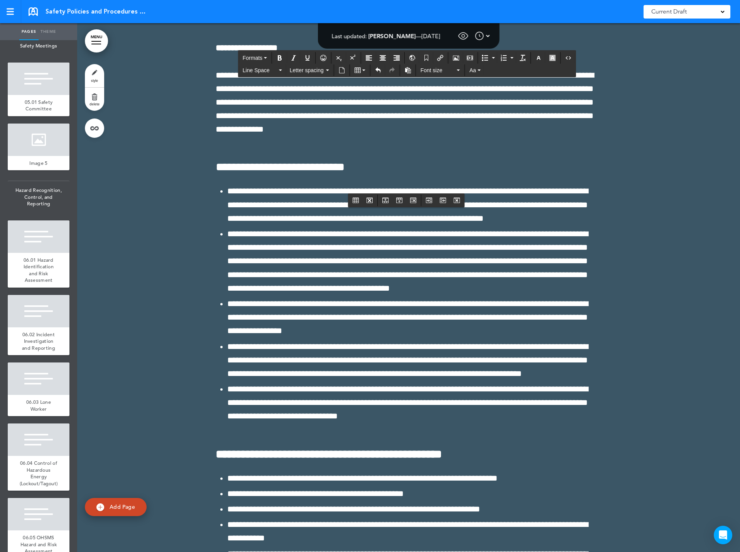
drag, startPoint x: 216, startPoint y: 214, endPoint x: 565, endPoint y: 207, distance: 349.1
click at [278, 54] on button "Bold" at bounding box center [280, 58] width 12 height 11
click at [381, 57] on icon "Align center" at bounding box center [383, 58] width 6 height 6
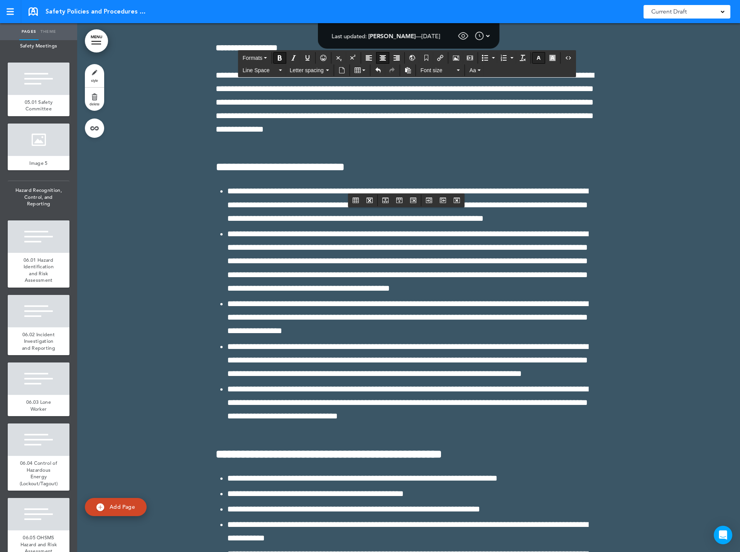
click at [538, 59] on icon "button" at bounding box center [539, 58] width 6 height 6
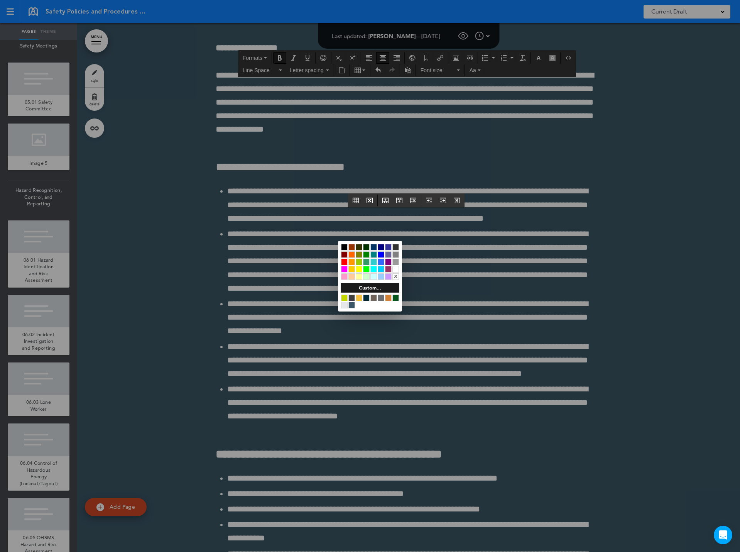
click at [397, 270] on div at bounding box center [396, 269] width 7 height 7
click at [323, 256] on div at bounding box center [370, 276] width 740 height 552
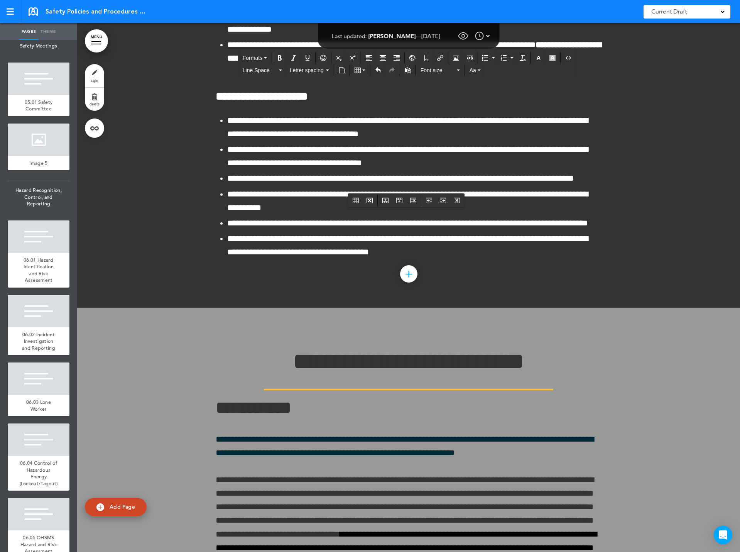
scroll to position [96110, 0]
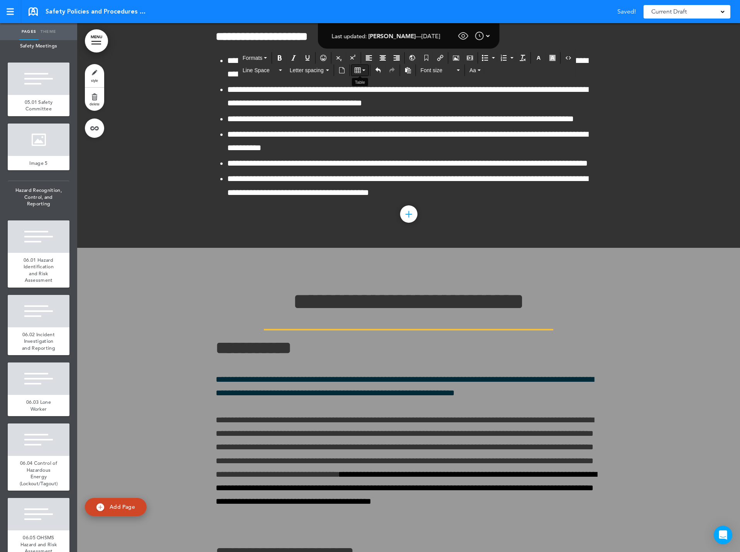
click at [358, 69] on icon "Table" at bounding box center [358, 70] width 6 height 6
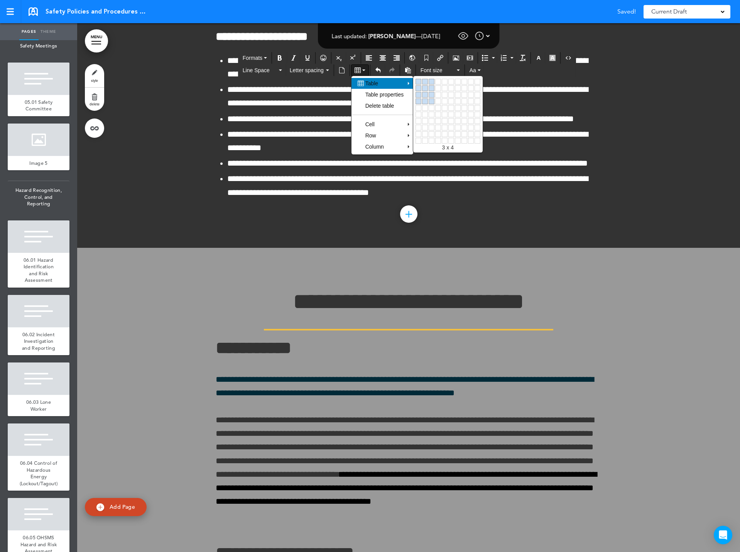
click at [434, 100] on link at bounding box center [432, 101] width 6 height 6
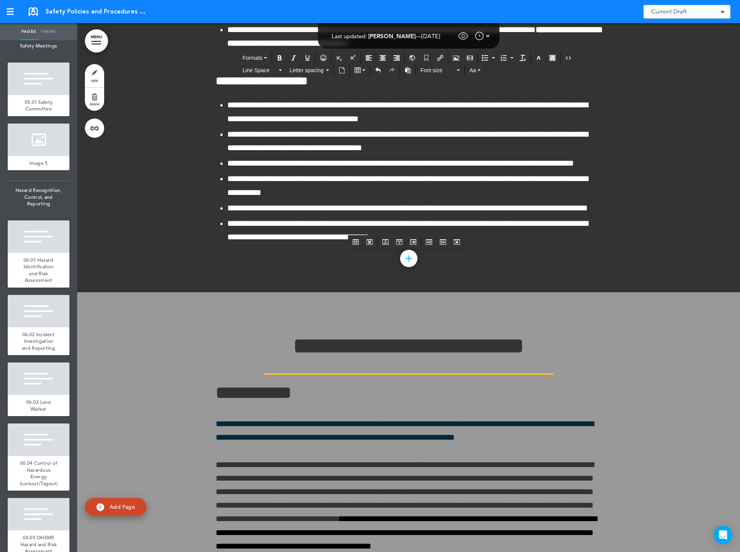
drag, startPoint x: 215, startPoint y: 256, endPoint x: 565, endPoint y: 254, distance: 350.5
click at [279, 56] on icon "Bold" at bounding box center [280, 58] width 6 height 6
click at [381, 58] on icon "Align center" at bounding box center [383, 58] width 6 height 6
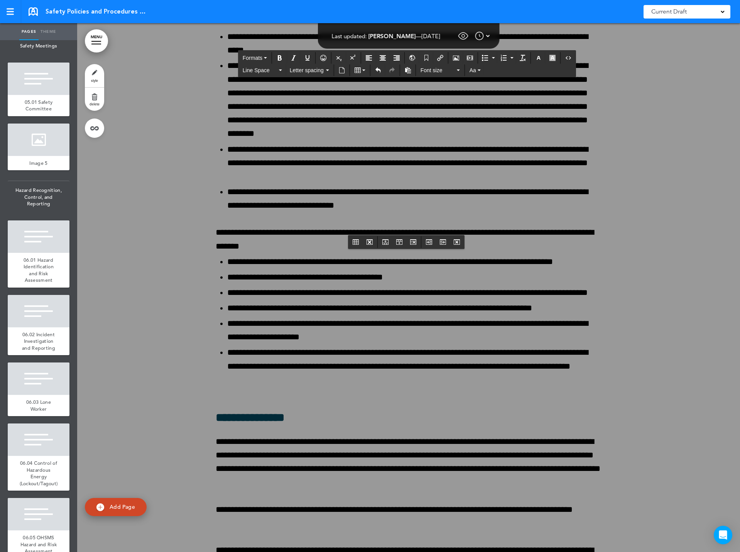
scroll to position [98581, 0]
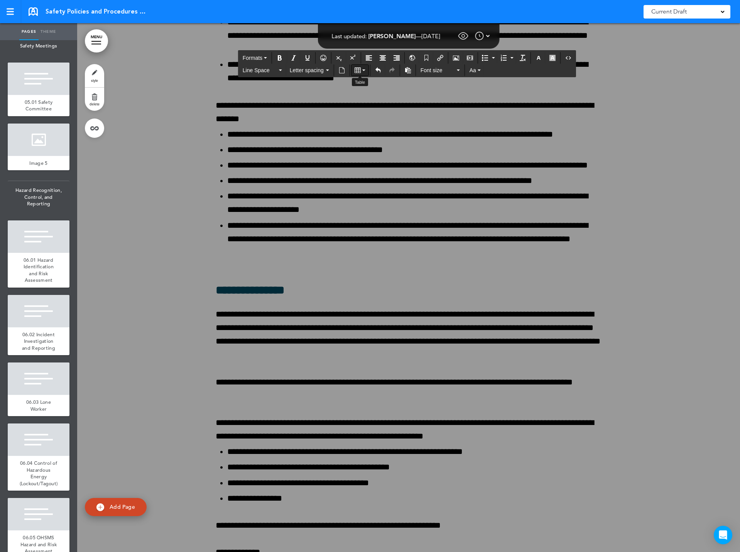
click at [363, 68] on button "Table" at bounding box center [360, 70] width 17 height 11
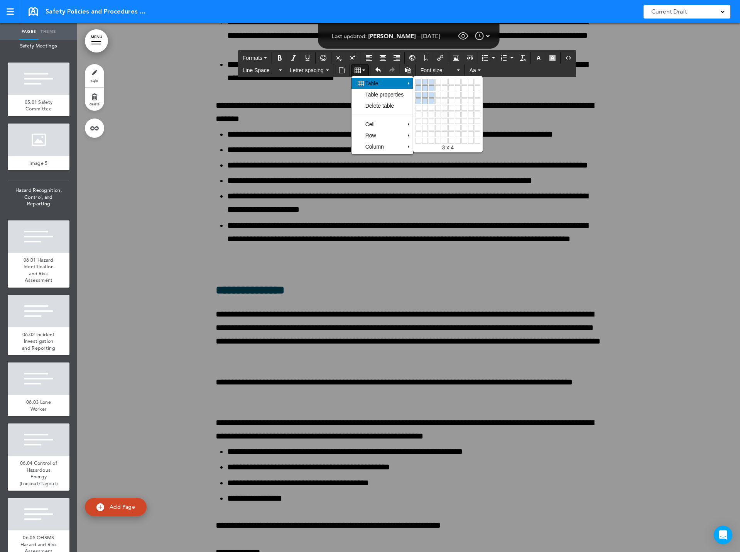
click at [432, 99] on link at bounding box center [432, 101] width 6 height 6
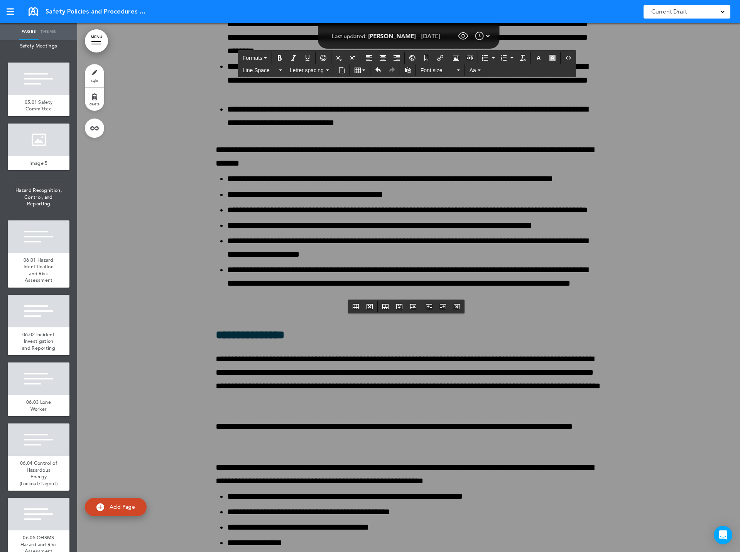
drag, startPoint x: 215, startPoint y: 320, endPoint x: 567, endPoint y: 315, distance: 351.7
drag, startPoint x: 278, startPoint y: 56, endPoint x: 287, endPoint y: 56, distance: 9.3
click at [277, 56] on icon "Bold" at bounding box center [280, 58] width 6 height 6
click at [384, 58] on icon "Align center" at bounding box center [383, 58] width 6 height 6
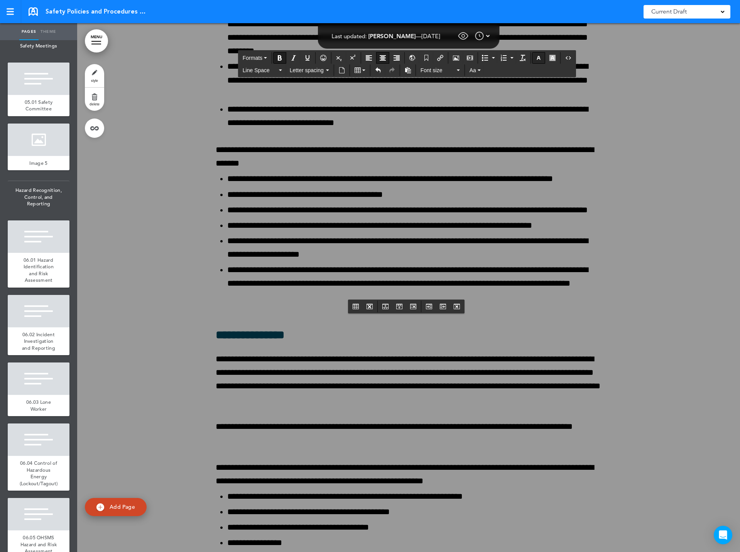
click at [540, 59] on icon "button" at bounding box center [539, 58] width 6 height 6
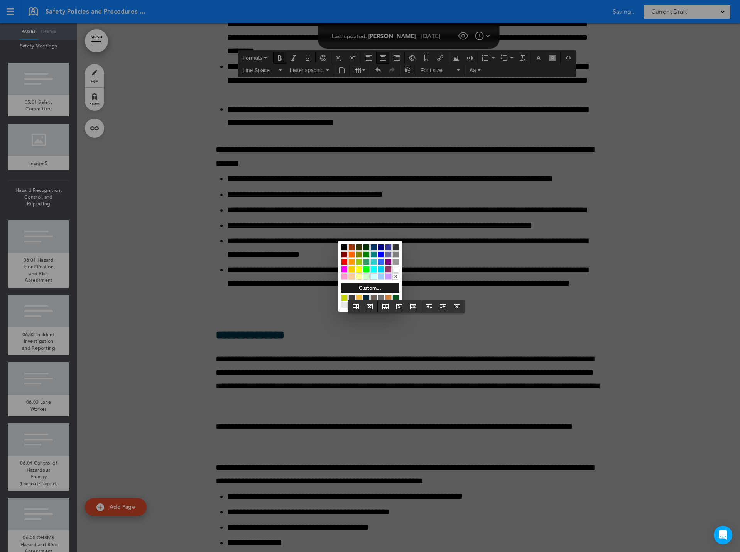
click at [398, 267] on div at bounding box center [396, 269] width 7 height 7
click at [275, 337] on div at bounding box center [370, 276] width 740 height 552
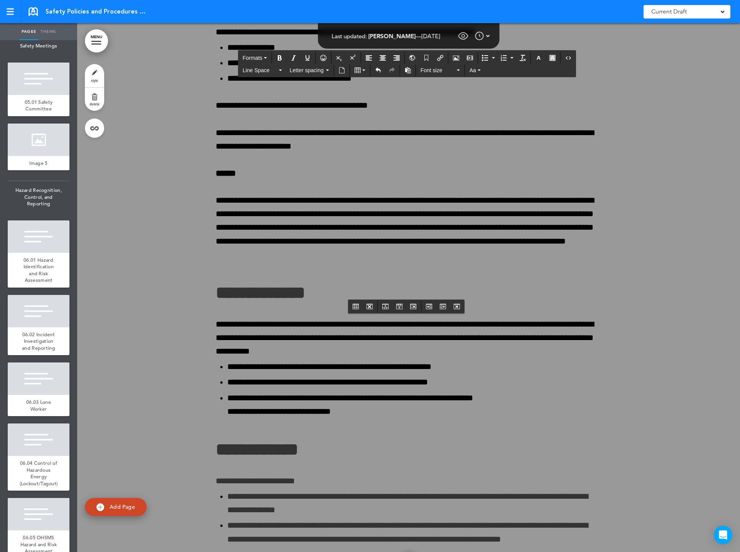
scroll to position [99662, 0]
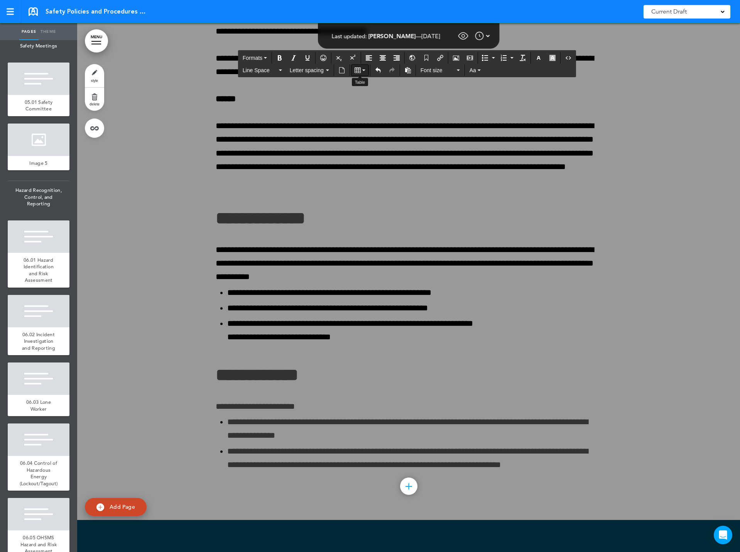
click at [360, 69] on icon "Table" at bounding box center [358, 70] width 6 height 6
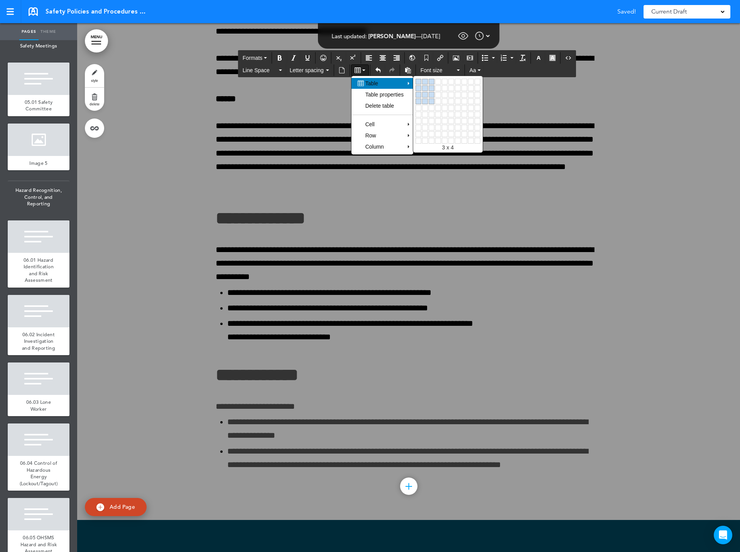
click at [434, 100] on link at bounding box center [432, 101] width 6 height 6
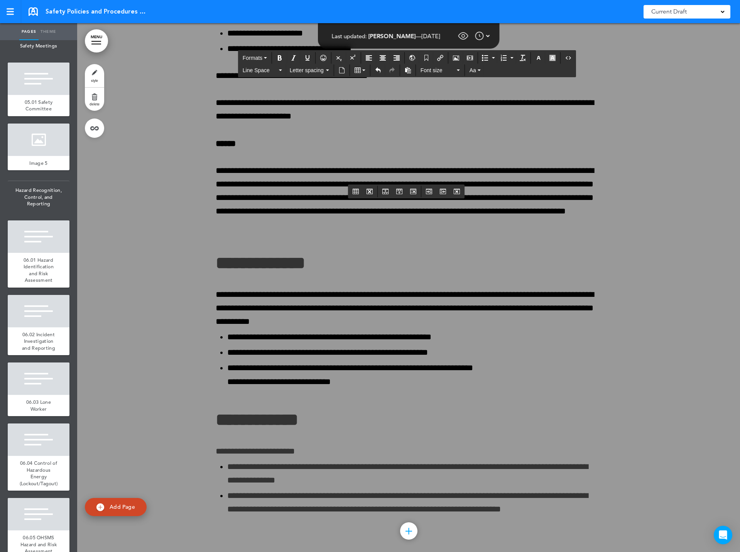
drag, startPoint x: 215, startPoint y: 206, endPoint x: 566, endPoint y: 207, distance: 350.9
click at [281, 58] on icon "Bold" at bounding box center [280, 58] width 6 height 6
click at [384, 56] on icon "Align center" at bounding box center [383, 58] width 6 height 6
click at [539, 57] on icon "button" at bounding box center [539, 58] width 6 height 6
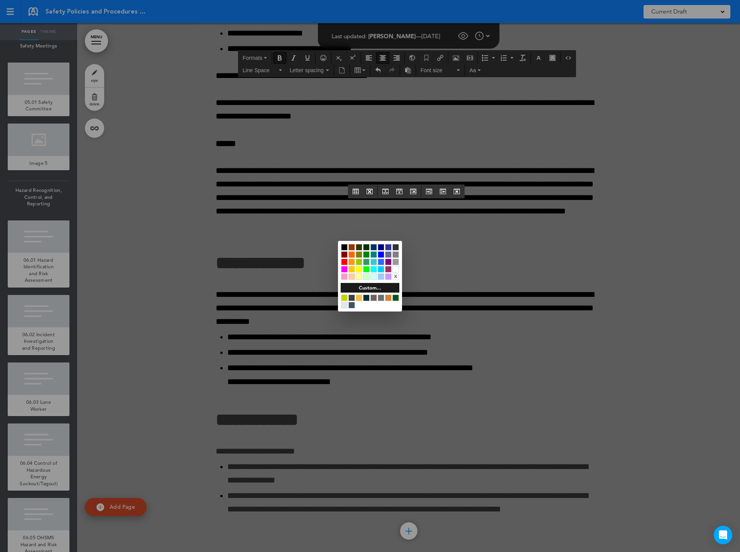
click at [396, 269] on div at bounding box center [396, 269] width 7 height 7
click at [269, 248] on div at bounding box center [370, 276] width 740 height 552
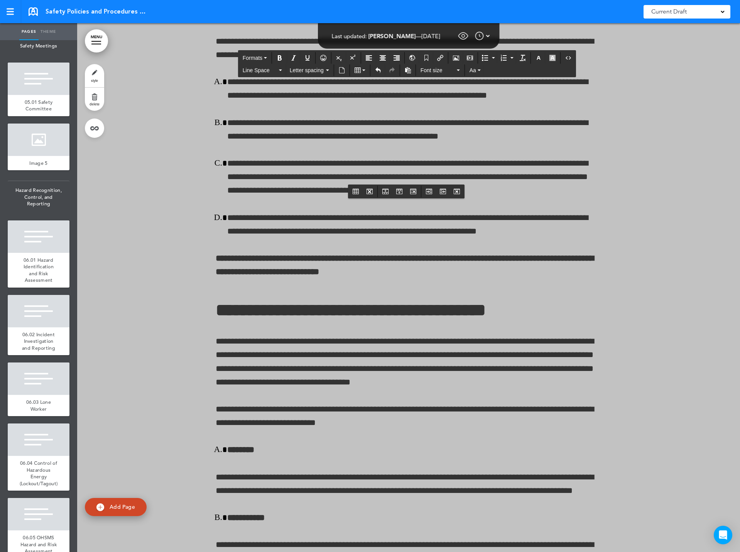
scroll to position [103329, 0]
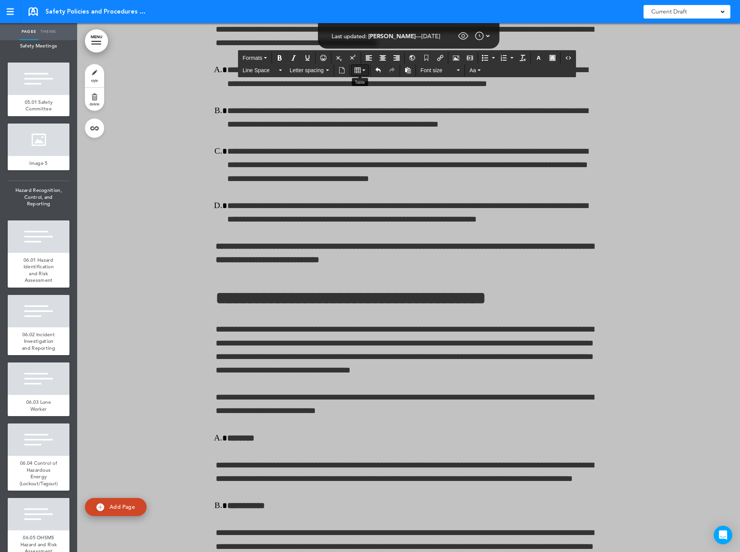
click at [360, 69] on icon "Table" at bounding box center [358, 70] width 6 height 6
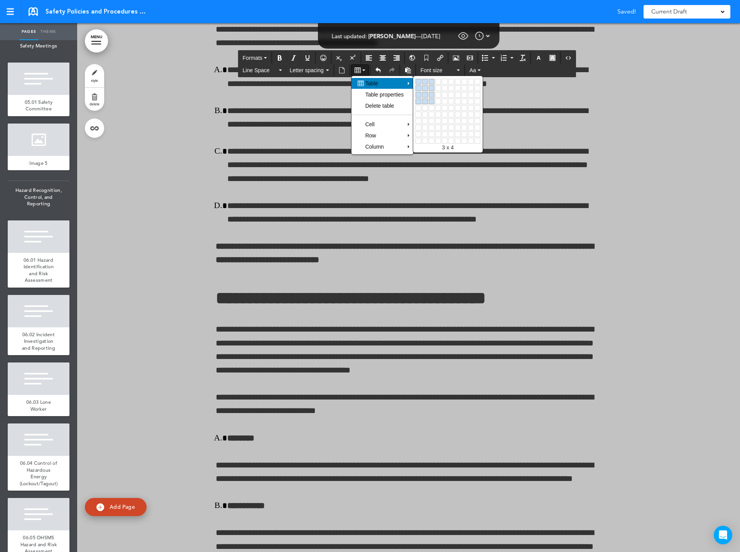
click at [433, 100] on link at bounding box center [432, 101] width 6 height 6
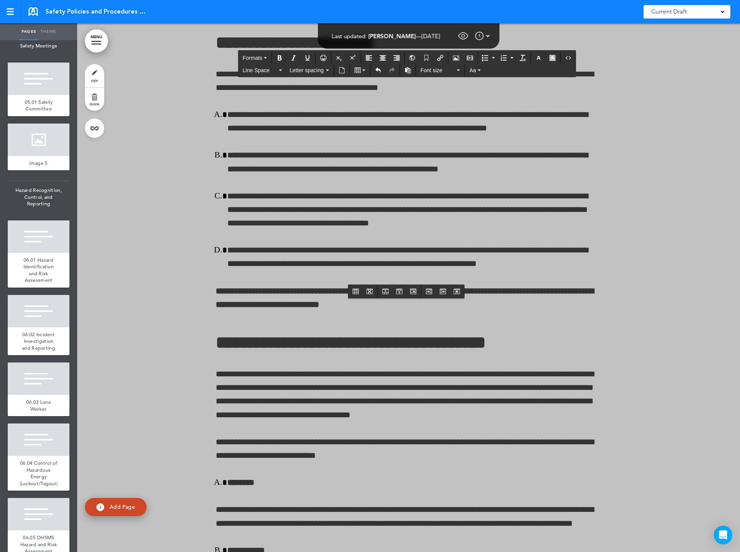
drag, startPoint x: 216, startPoint y: 309, endPoint x: 607, endPoint y: 300, distance: 391.2
drag, startPoint x: 215, startPoint y: 307, endPoint x: 560, endPoint y: 302, distance: 344.8
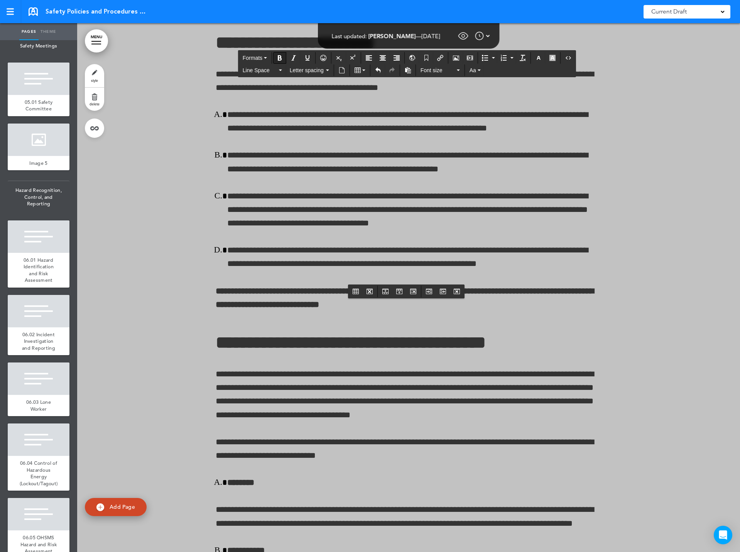
click at [280, 58] on icon "Bold" at bounding box center [280, 58] width 6 height 6
click at [384, 59] on icon "Align center" at bounding box center [383, 58] width 6 height 6
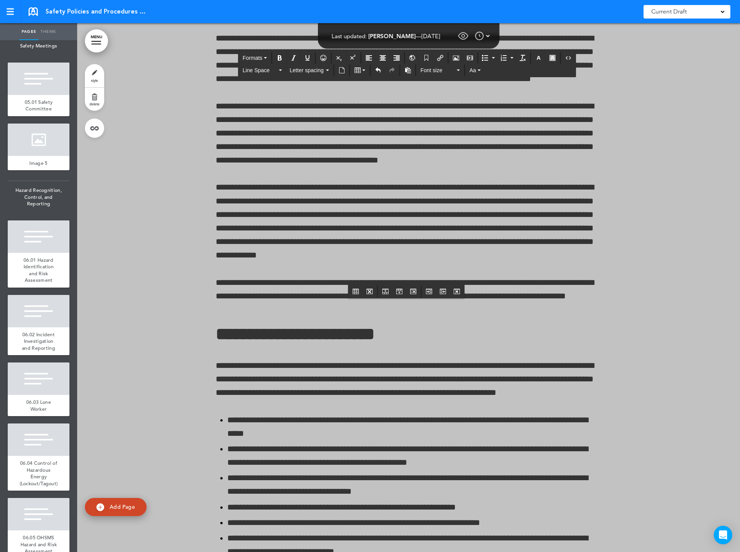
scroll to position [104912, 0]
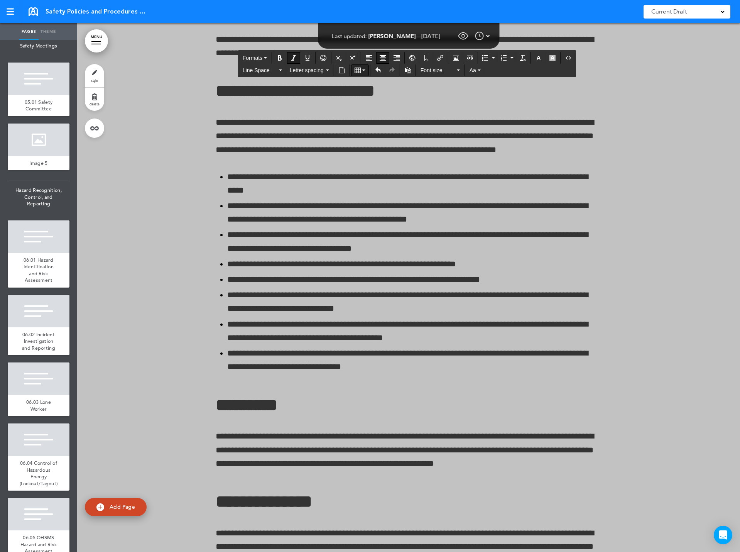
click at [356, 71] on icon "Table" at bounding box center [358, 70] width 6 height 6
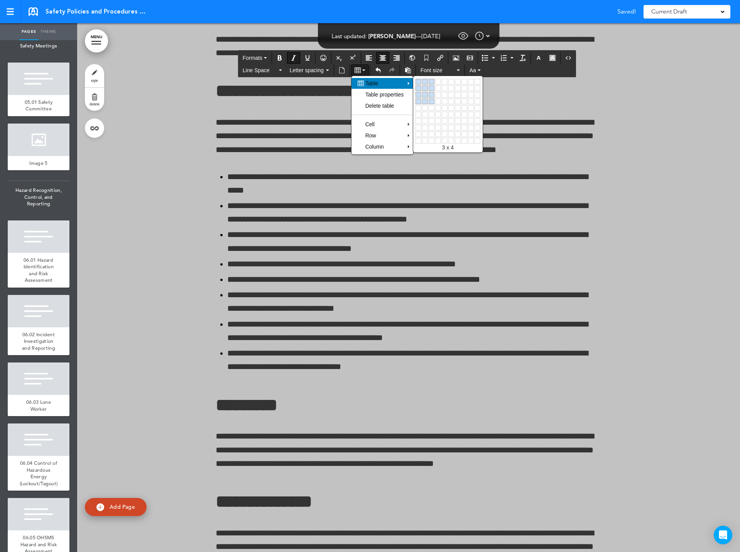
click at [433, 99] on link at bounding box center [432, 101] width 6 height 6
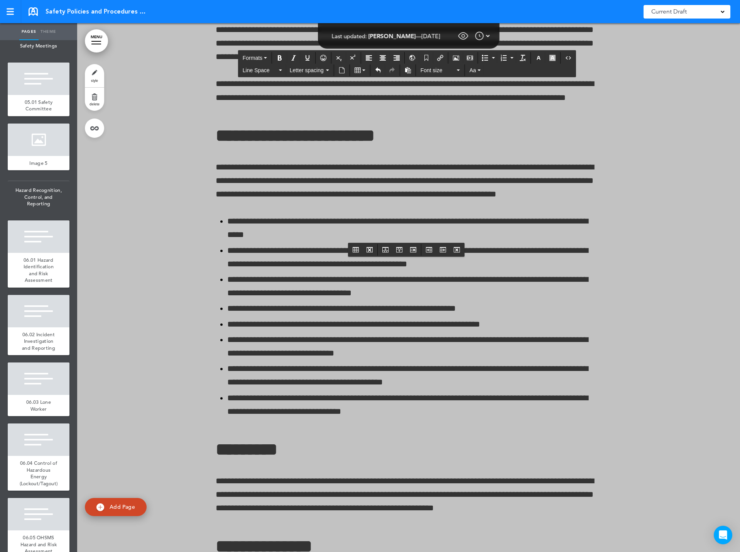
drag, startPoint x: 216, startPoint y: 263, endPoint x: 566, endPoint y: 268, distance: 349.8
click at [277, 54] on button "Bold" at bounding box center [280, 58] width 12 height 11
click at [384, 58] on icon "Align center" at bounding box center [383, 58] width 6 height 6
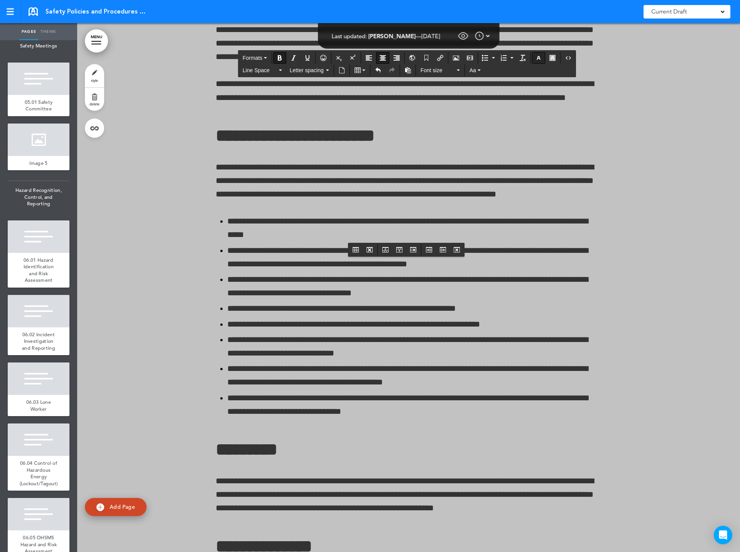
click at [539, 59] on icon "button" at bounding box center [539, 58] width 6 height 6
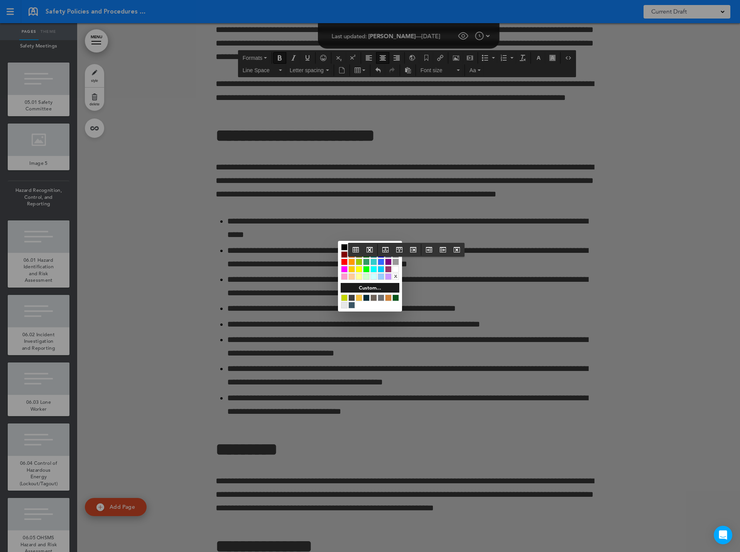
click at [396, 269] on div at bounding box center [396, 269] width 7 height 7
click at [312, 282] on div at bounding box center [370, 276] width 740 height 552
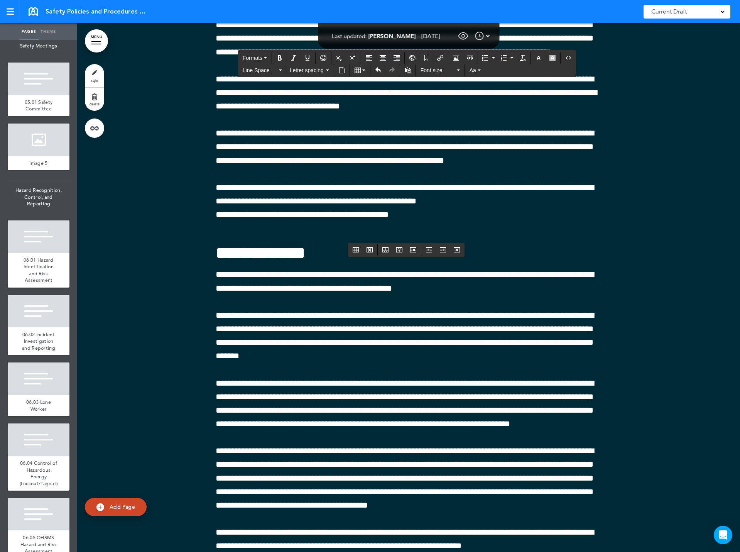
scroll to position [111397, 0]
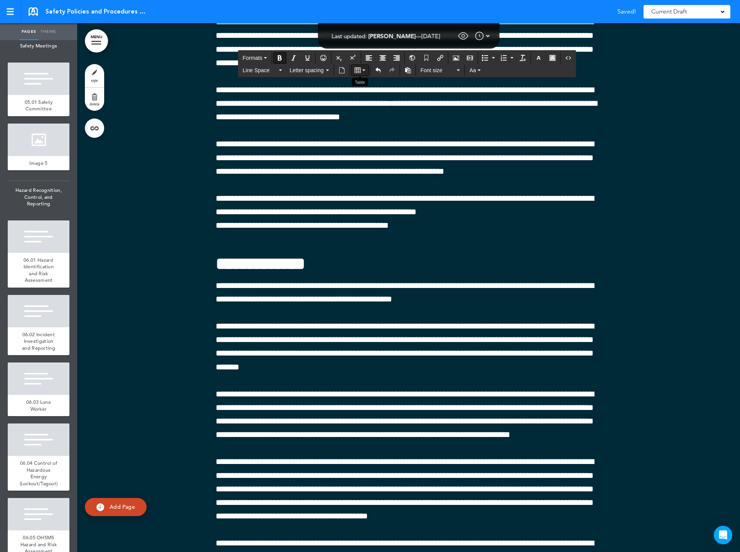
click at [358, 68] on icon "Table" at bounding box center [358, 70] width 6 height 6
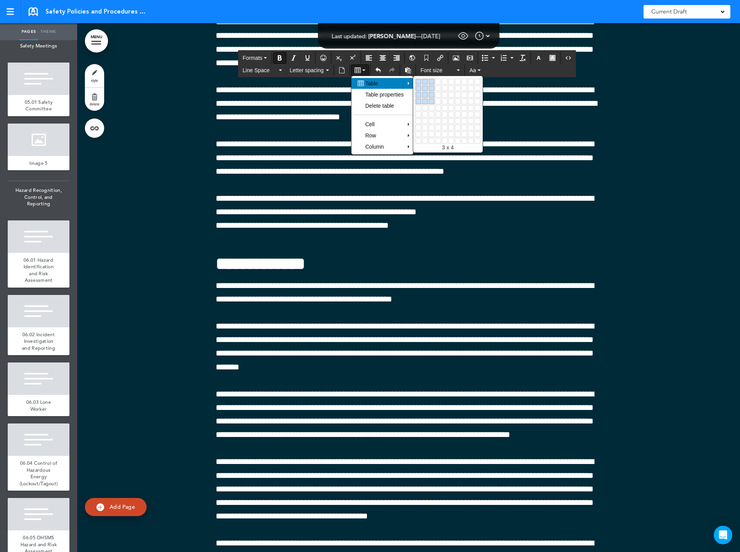
click at [432, 100] on link at bounding box center [432, 101] width 6 height 6
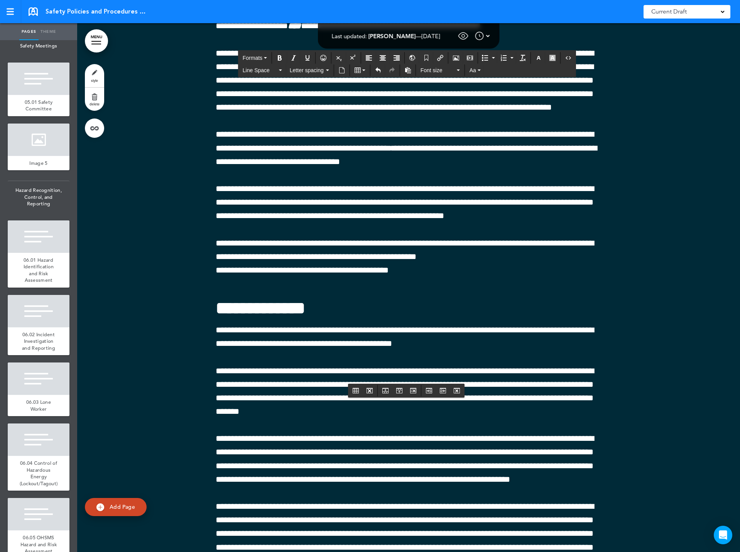
drag, startPoint x: 215, startPoint y: 408, endPoint x: 579, endPoint y: 398, distance: 364.9
click at [278, 56] on icon "Bold" at bounding box center [280, 58] width 6 height 6
click at [381, 57] on icon "Align center" at bounding box center [383, 58] width 6 height 6
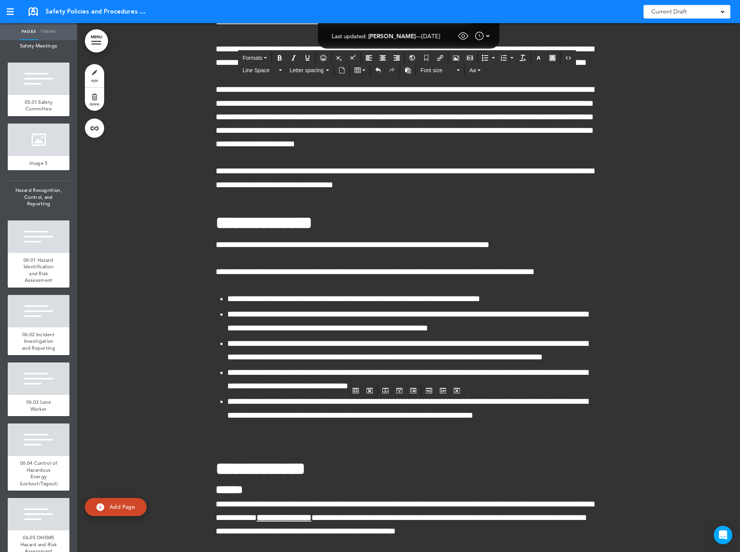
scroll to position [114177, 0]
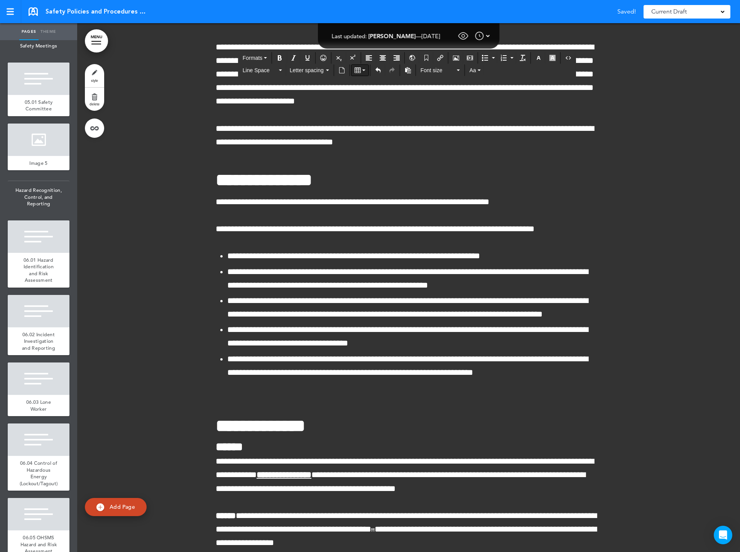
click at [357, 73] on icon "Table" at bounding box center [358, 70] width 6 height 6
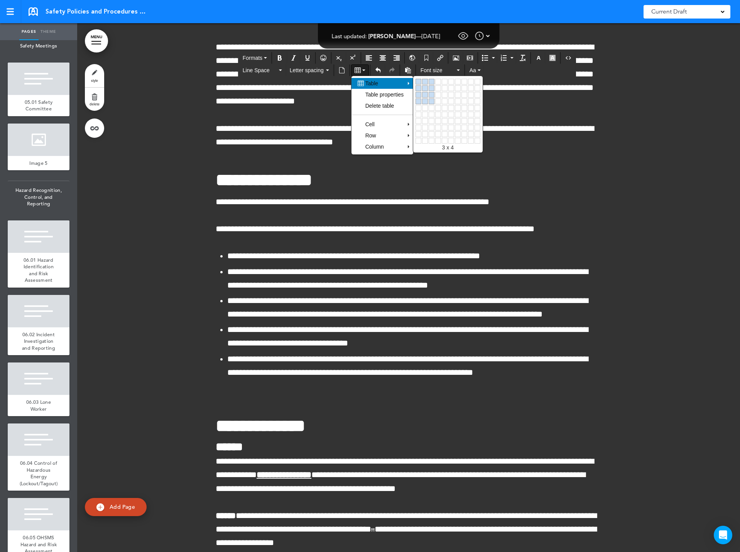
click at [434, 101] on link at bounding box center [432, 101] width 6 height 6
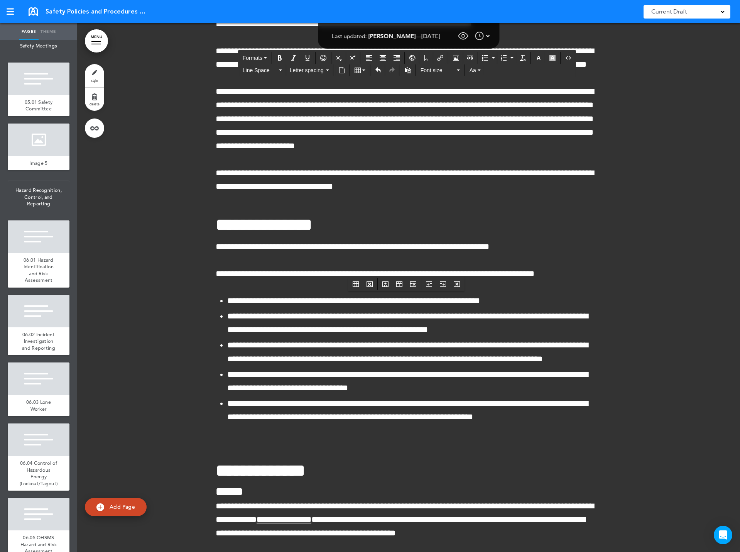
drag, startPoint x: 215, startPoint y: 298, endPoint x: 576, endPoint y: 301, distance: 360.6
click at [279, 54] on button "Bold" at bounding box center [280, 58] width 12 height 11
click at [383, 58] on icon "Align center" at bounding box center [383, 58] width 6 height 6
click at [540, 57] on icon "button" at bounding box center [539, 58] width 6 height 6
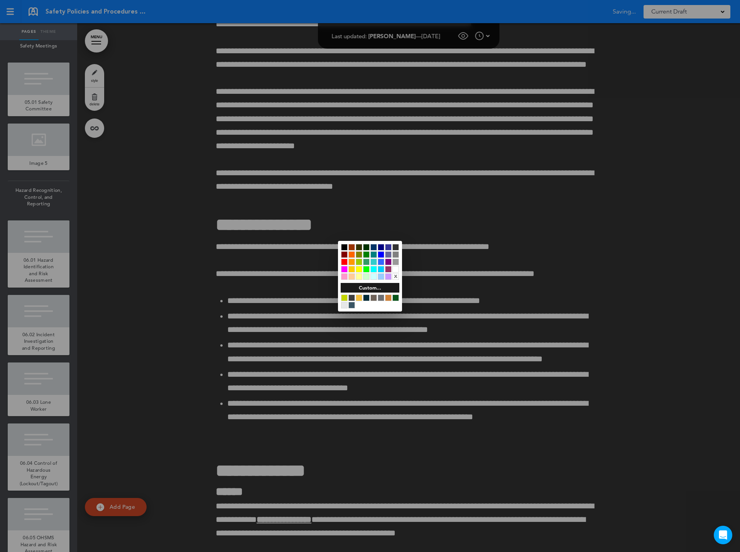
click at [395, 267] on div at bounding box center [396, 269] width 7 height 7
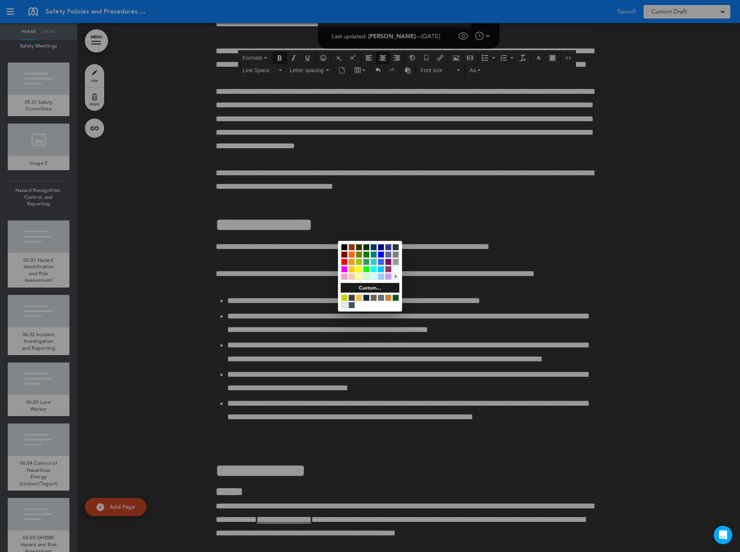
click at [299, 322] on div at bounding box center [370, 276] width 740 height 552
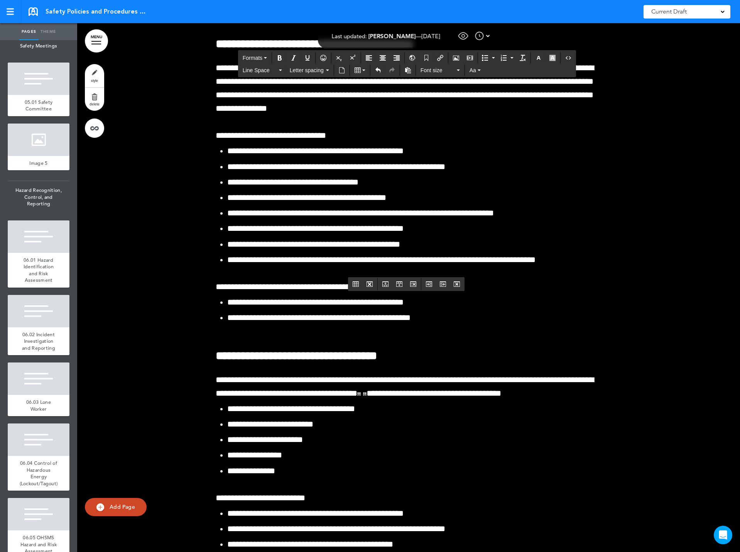
scroll to position [117188, 0]
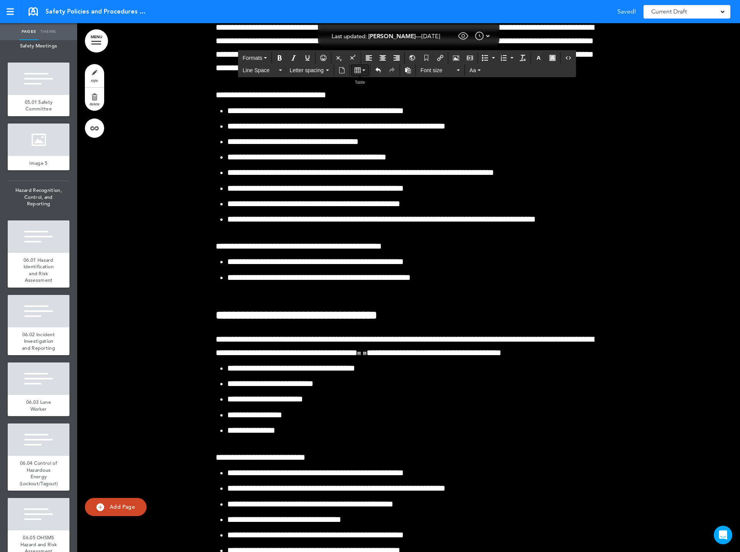
click at [362, 69] on button "Table" at bounding box center [360, 70] width 17 height 11
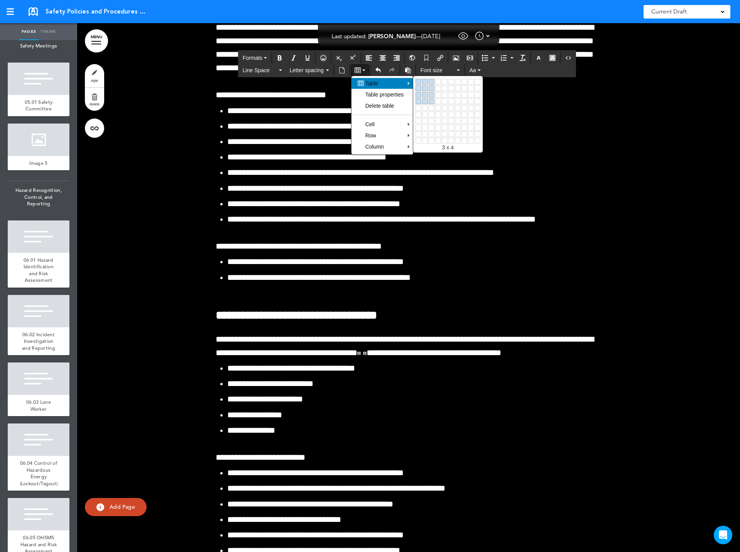
click at [433, 101] on link at bounding box center [432, 101] width 6 height 6
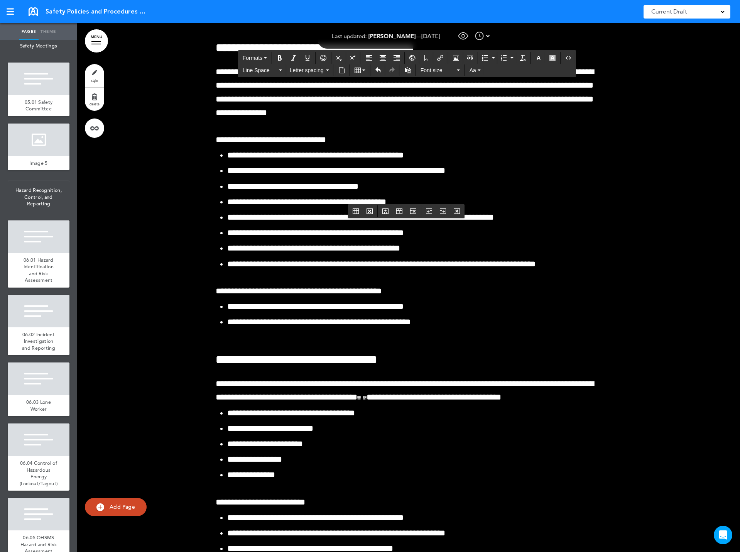
drag, startPoint x: 216, startPoint y: 227, endPoint x: 559, endPoint y: 232, distance: 343.6
click at [278, 56] on icon "Bold" at bounding box center [280, 58] width 6 height 6
click at [384, 57] on icon "Align center" at bounding box center [383, 58] width 6 height 6
click at [539, 57] on icon "button" at bounding box center [539, 58] width 6 height 6
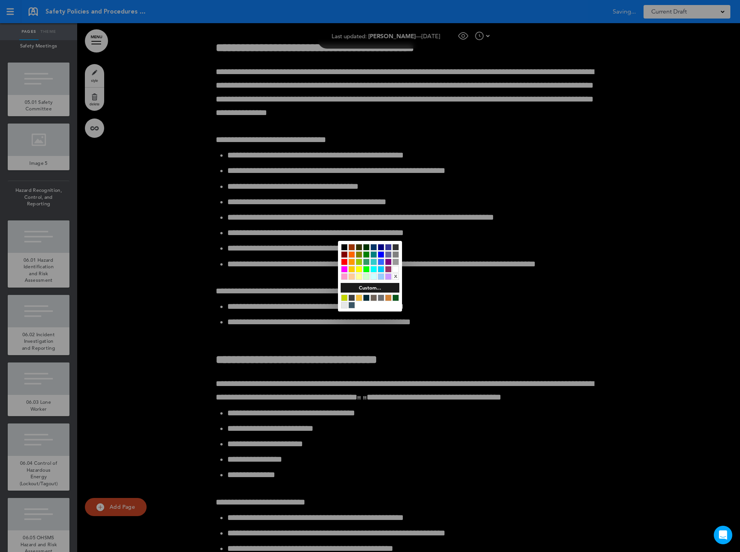
click at [396, 268] on div at bounding box center [396, 269] width 7 height 7
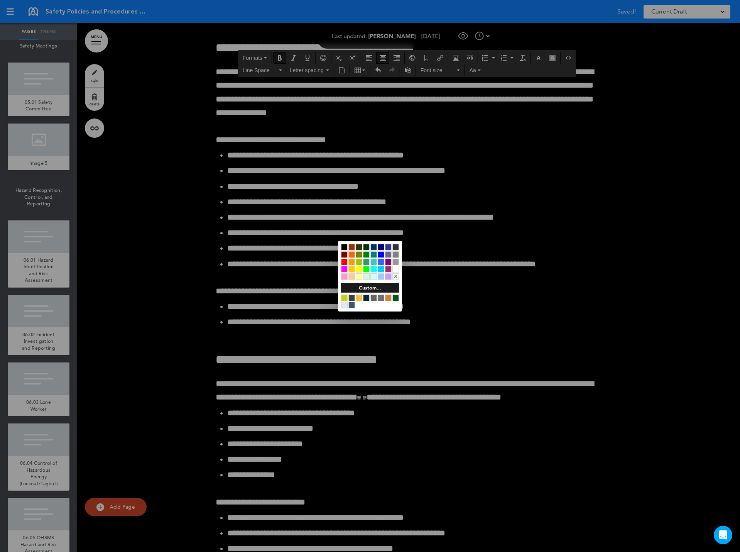
click at [267, 253] on div at bounding box center [370, 276] width 740 height 552
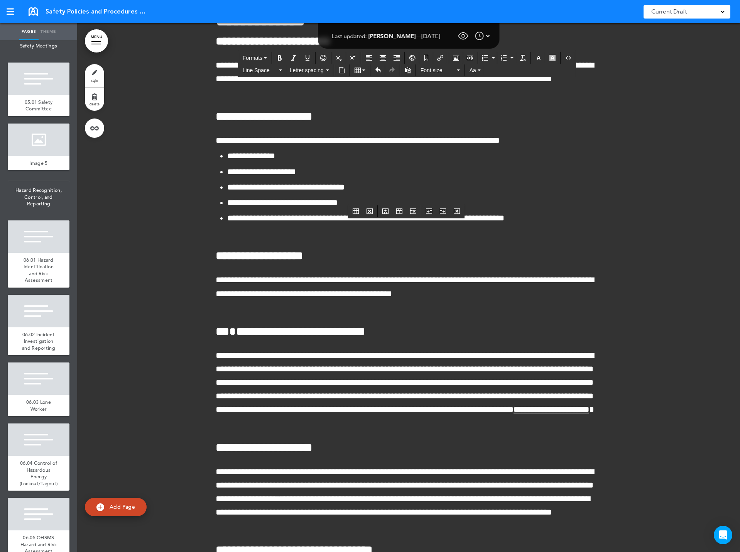
scroll to position [119079, 0]
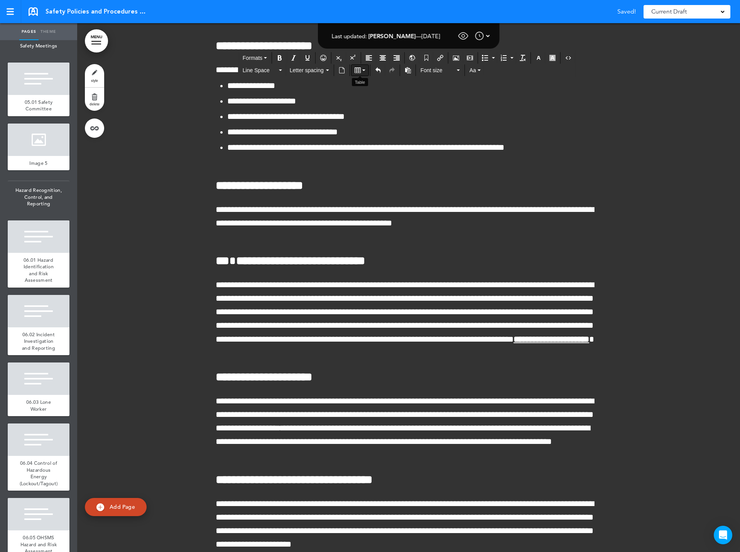
click at [358, 69] on icon "Table" at bounding box center [358, 70] width 6 height 6
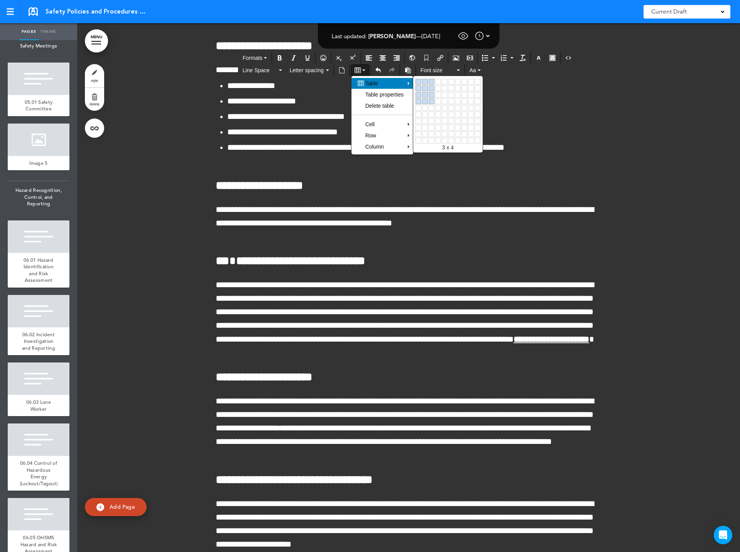
click at [433, 99] on link at bounding box center [432, 101] width 6 height 6
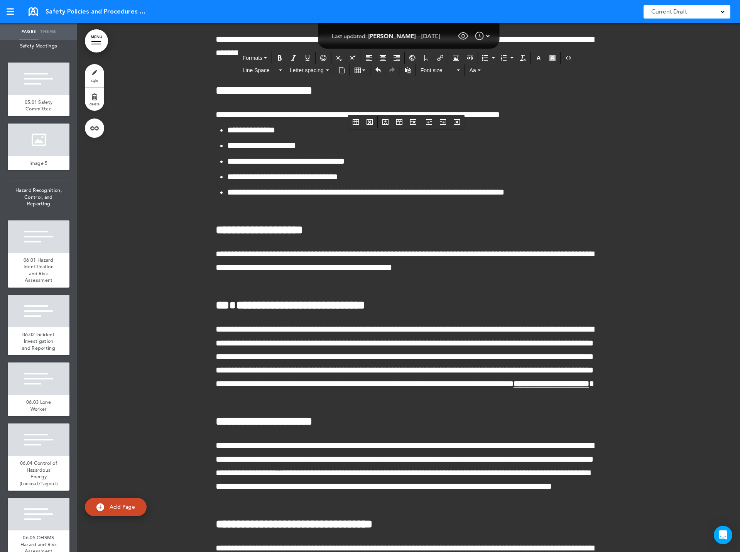
drag, startPoint x: 215, startPoint y: 137, endPoint x: 566, endPoint y: 139, distance: 351.3
click at [278, 56] on icon "Bold" at bounding box center [280, 58] width 6 height 6
click at [381, 58] on icon "Align center" at bounding box center [383, 58] width 6 height 6
click at [538, 57] on icon "button" at bounding box center [539, 58] width 6 height 6
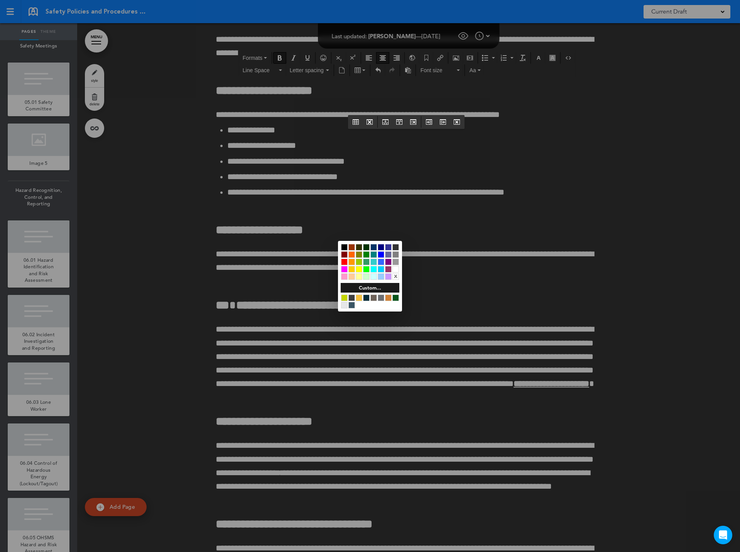
click at [397, 269] on div at bounding box center [396, 269] width 7 height 7
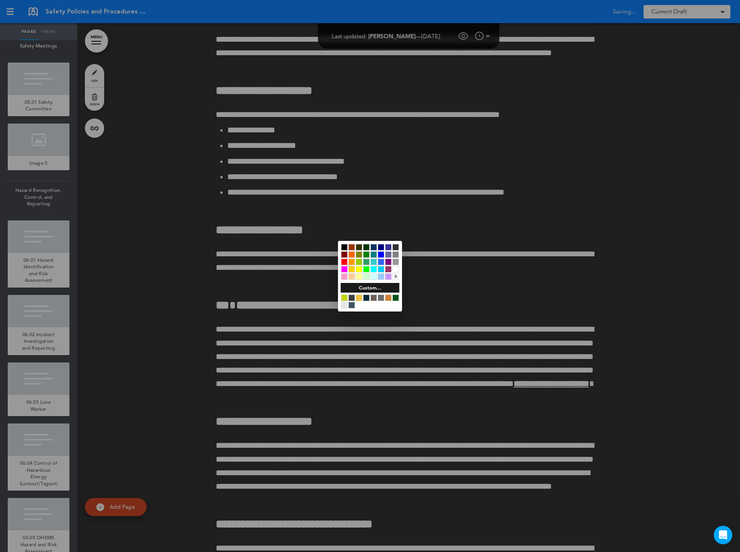
click at [190, 234] on div at bounding box center [370, 276] width 740 height 552
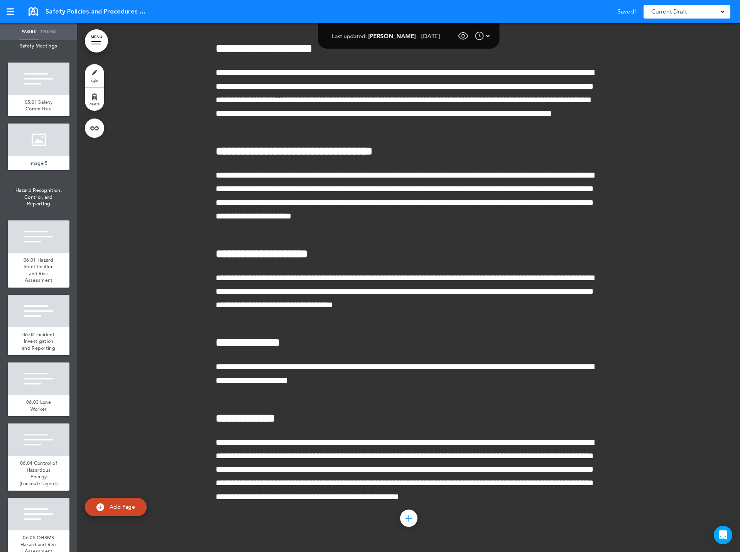
scroll to position [119813, 0]
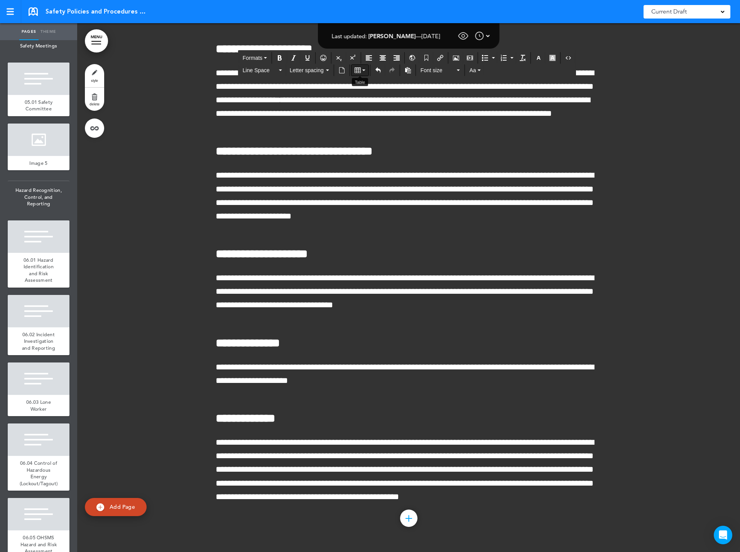
click at [358, 67] on icon "Table" at bounding box center [358, 70] width 6 height 6
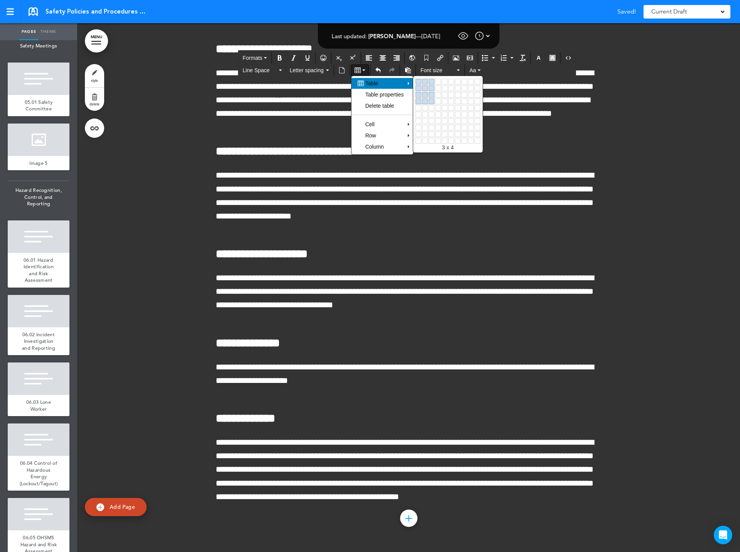
click at [432, 101] on link at bounding box center [432, 101] width 6 height 6
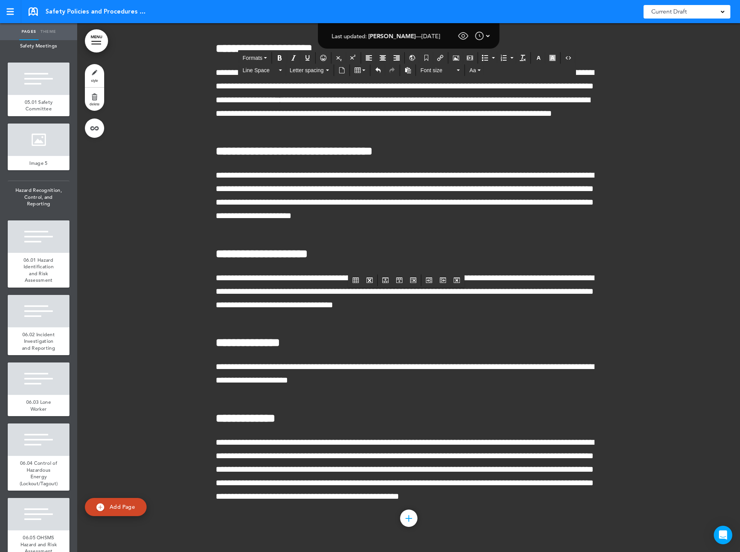
drag, startPoint x: 566, startPoint y: 210, endPoint x: 253, endPoint y: 218, distance: 313.6
click at [280, 56] on icon "Bold" at bounding box center [280, 58] width 6 height 6
click at [384, 56] on icon "Align center" at bounding box center [383, 58] width 6 height 6
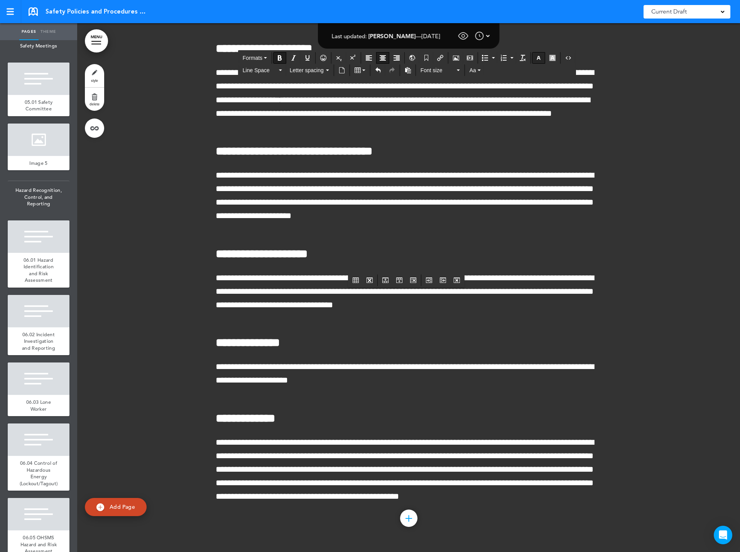
click at [540, 58] on icon "button" at bounding box center [539, 58] width 6 height 6
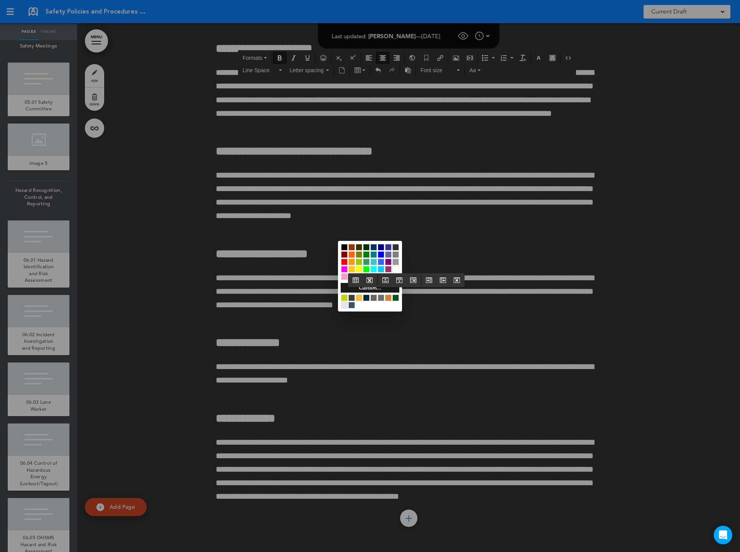
click at [395, 268] on div at bounding box center [396, 269] width 7 height 7
click at [275, 257] on div at bounding box center [370, 276] width 740 height 552
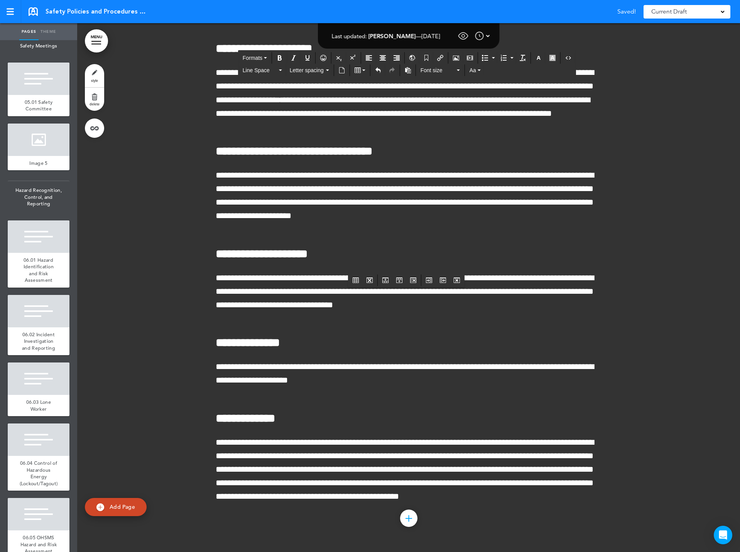
click at [362, 67] on button "Table" at bounding box center [360, 70] width 17 height 11
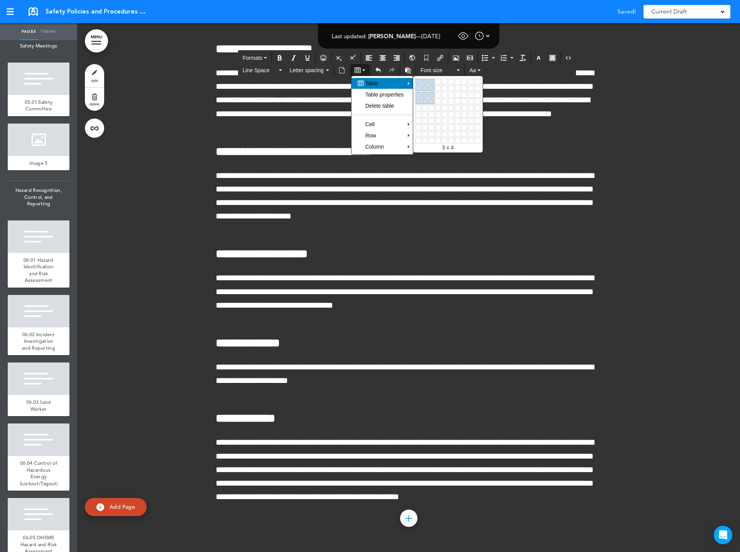
click at [434, 100] on link at bounding box center [432, 101] width 6 height 6
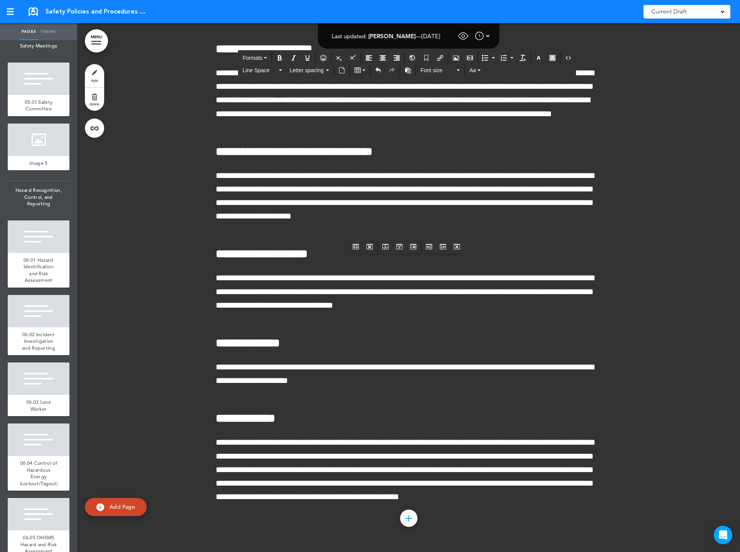
drag, startPoint x: 216, startPoint y: 262, endPoint x: 600, endPoint y: 267, distance: 383.8
drag, startPoint x: 216, startPoint y: 257, endPoint x: 565, endPoint y: 259, distance: 349.4
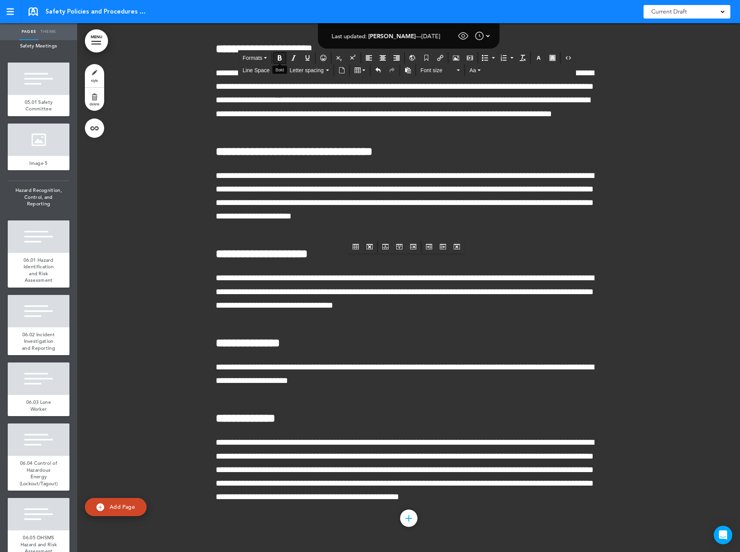
click at [278, 57] on icon "Bold" at bounding box center [280, 58] width 6 height 6
click at [383, 58] on icon "Align center" at bounding box center [383, 58] width 6 height 6
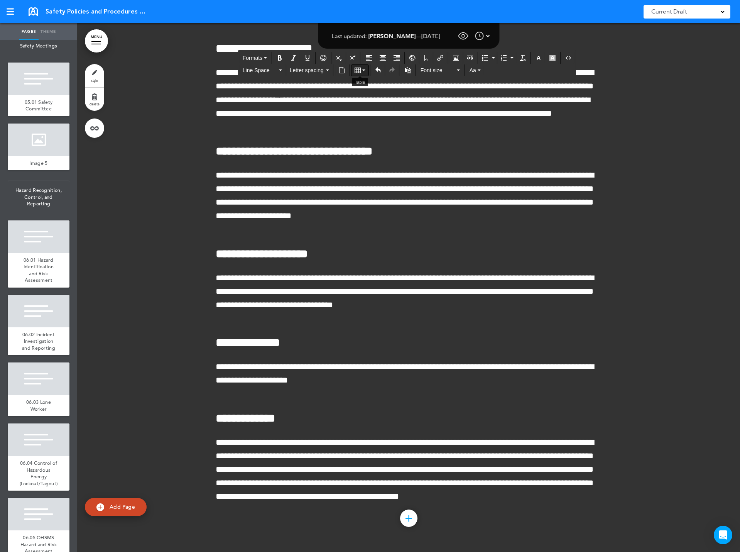
click at [361, 73] on button "Table" at bounding box center [360, 70] width 17 height 11
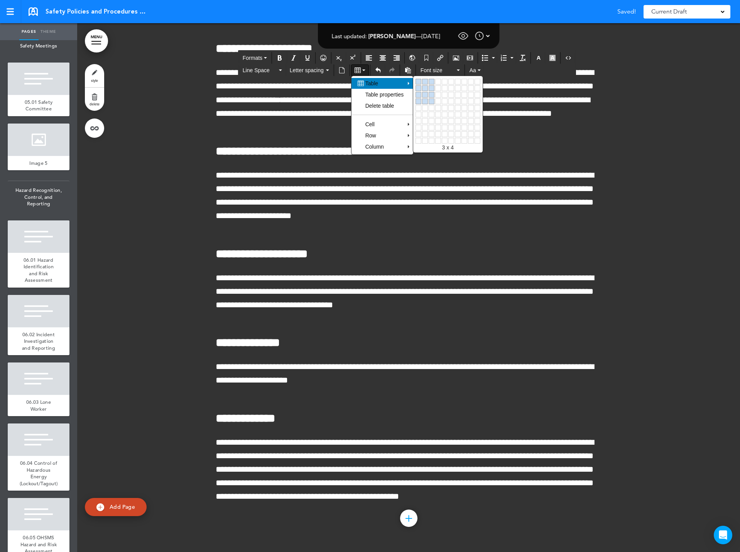
click at [432, 98] on link at bounding box center [432, 101] width 6 height 6
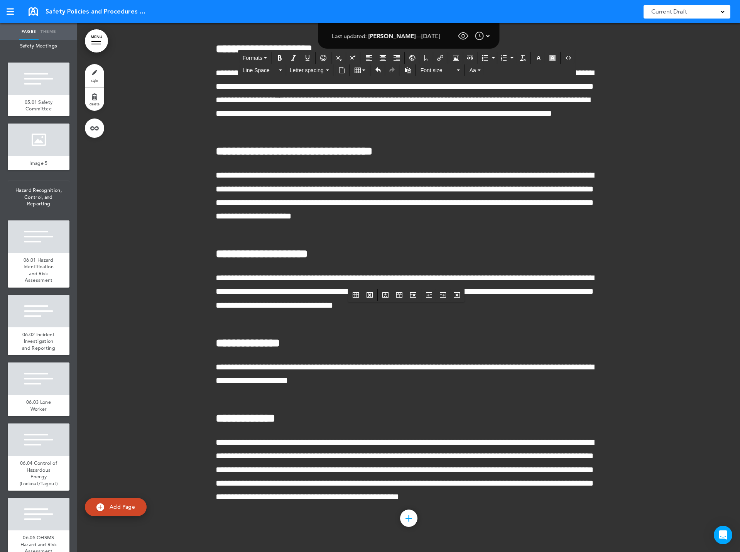
drag, startPoint x: 214, startPoint y: 308, endPoint x: 561, endPoint y: 305, distance: 346.7
click at [281, 56] on icon "Bold" at bounding box center [280, 58] width 6 height 6
click at [382, 58] on icon "Align center" at bounding box center [383, 58] width 6 height 6
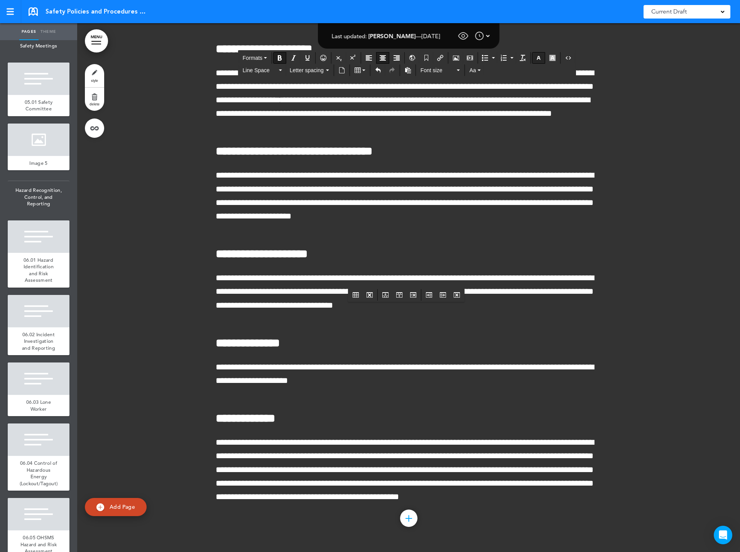
click at [538, 58] on icon "button" at bounding box center [539, 58] width 6 height 6
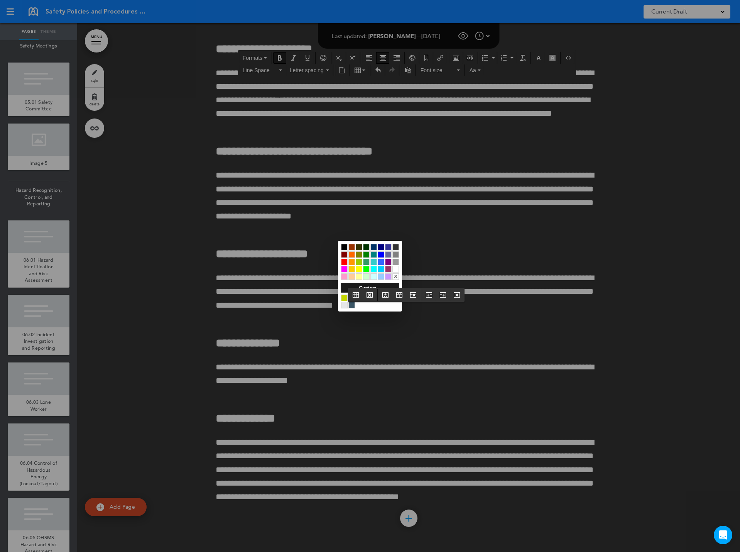
click at [396, 268] on div at bounding box center [396, 269] width 7 height 7
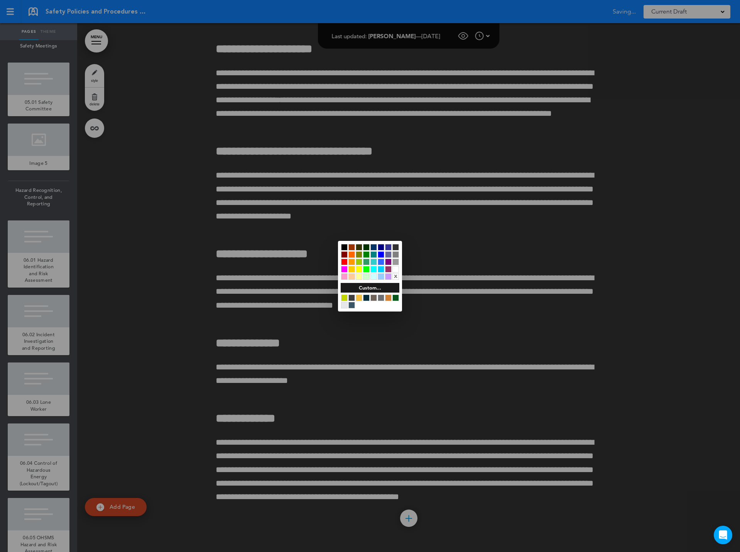
click at [284, 331] on div at bounding box center [370, 276] width 740 height 552
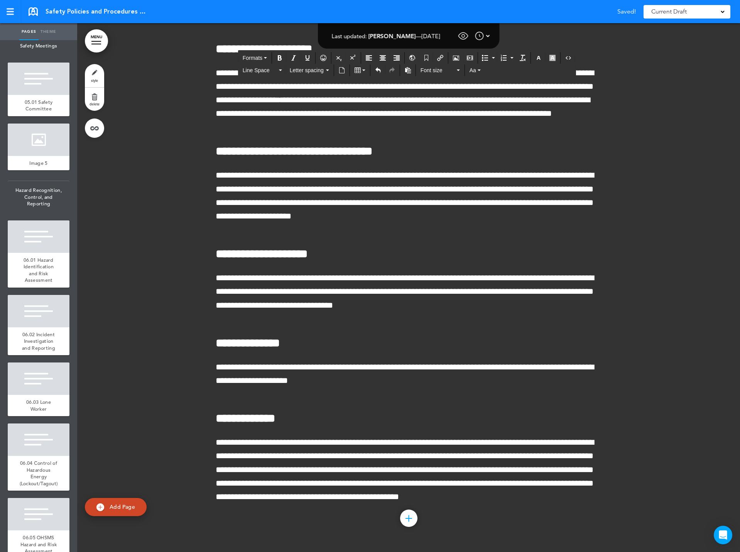
click at [577, 497] on p "**********" at bounding box center [409, 470] width 386 height 68
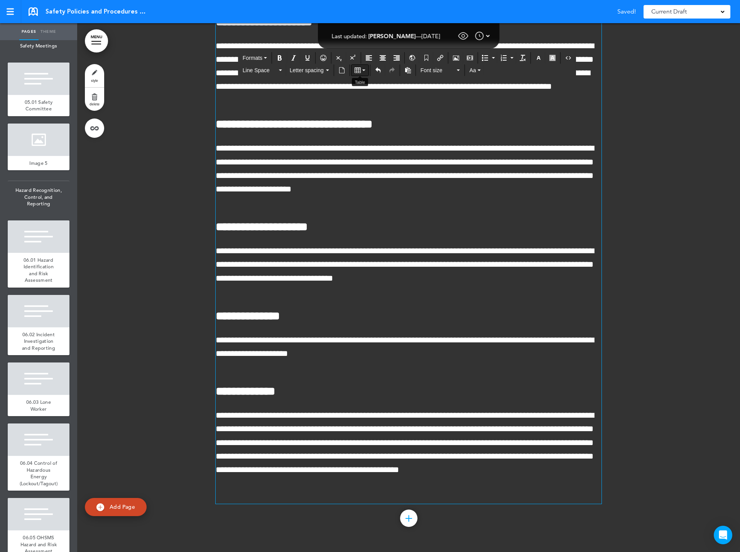
click at [359, 69] on icon "Table" at bounding box center [358, 70] width 6 height 6
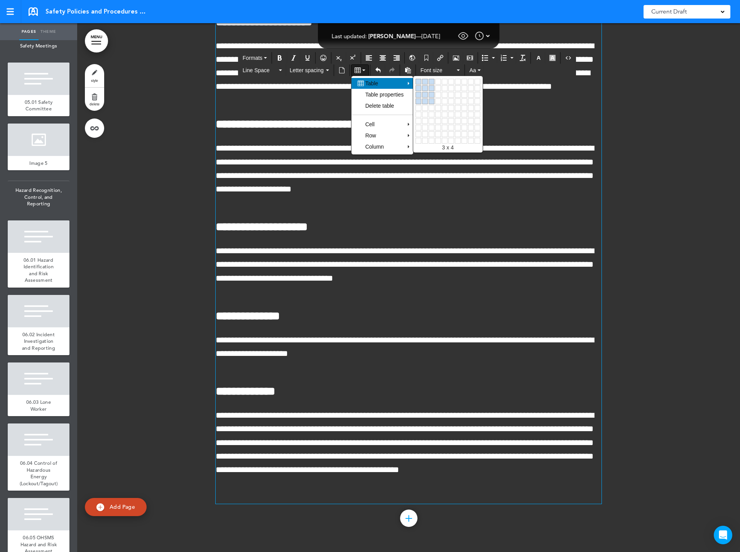
click at [433, 100] on link at bounding box center [432, 101] width 6 height 6
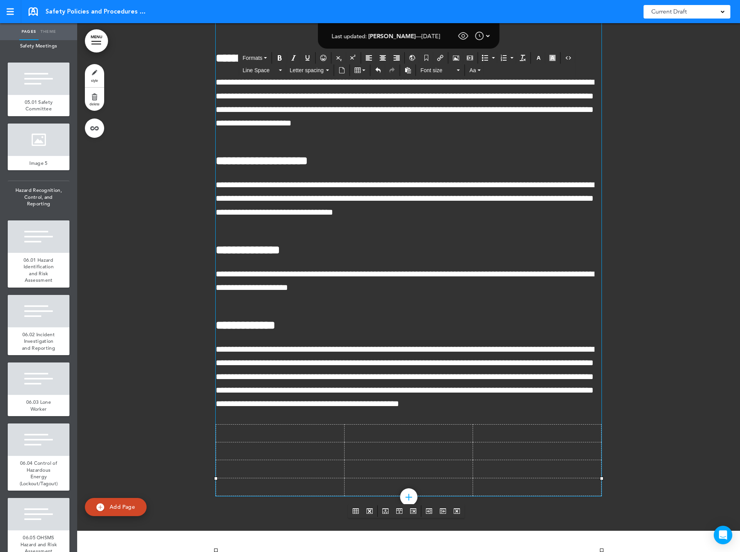
click at [284, 442] on td at bounding box center [280, 434] width 129 height 18
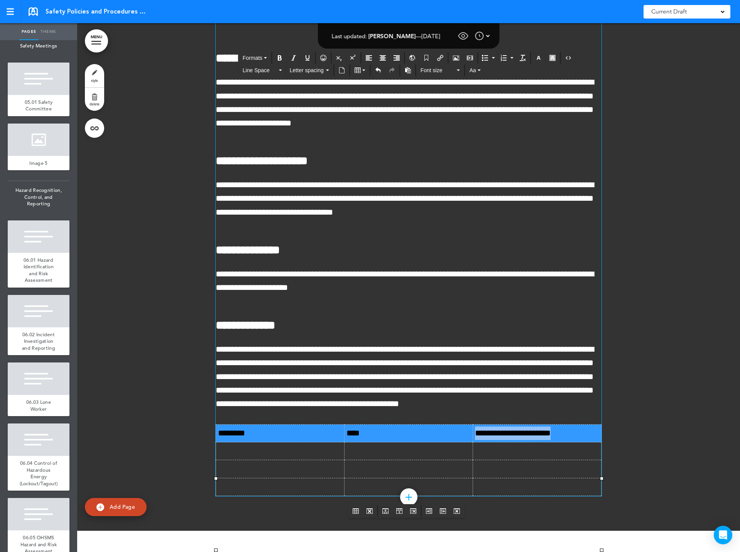
drag, startPoint x: 216, startPoint y: 526, endPoint x: 566, endPoint y: 523, distance: 349.4
click at [566, 442] on tr "**********" at bounding box center [409, 434] width 386 height 18
click at [281, 54] on button "Bold" at bounding box center [280, 58] width 12 height 11
drag, startPoint x: 384, startPoint y: 55, endPoint x: 419, endPoint y: 52, distance: 35.2
click at [383, 55] on icon "Align center" at bounding box center [383, 58] width 6 height 6
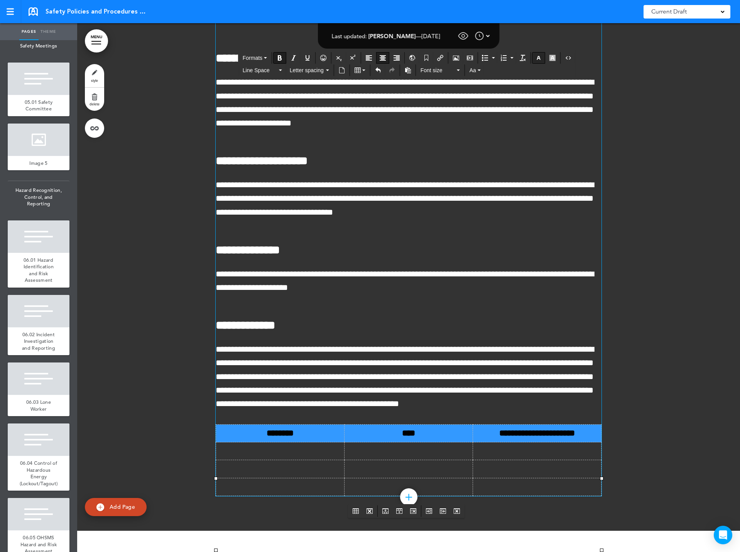
click at [540, 57] on icon "button" at bounding box center [539, 58] width 6 height 6
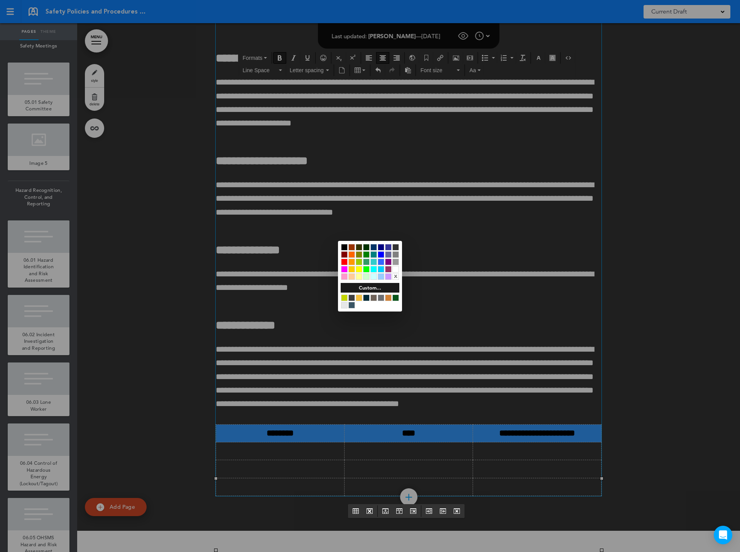
click at [396, 269] on div at bounding box center [396, 269] width 7 height 7
click at [462, 248] on div at bounding box center [370, 276] width 740 height 552
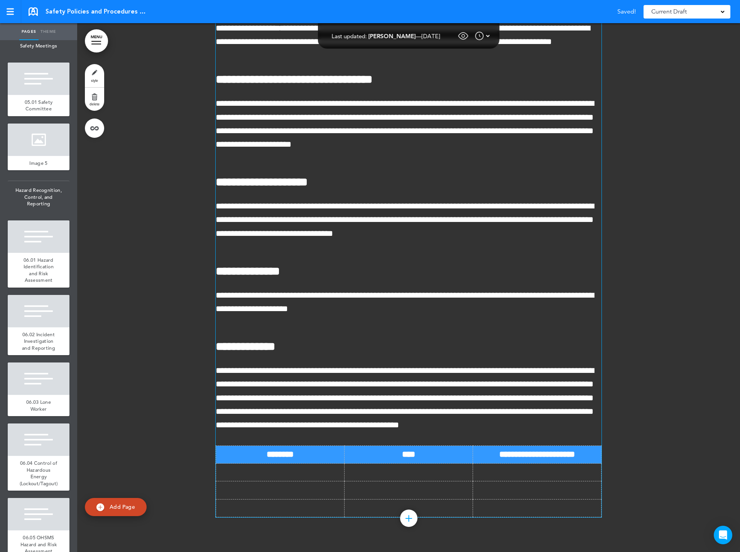
scroll to position [123872, 0]
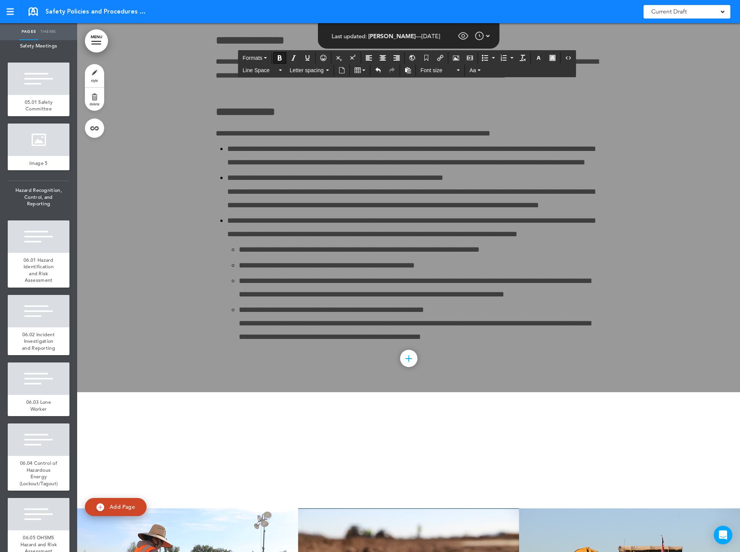
scroll to position [0, 0]
